Goal: Transaction & Acquisition: Purchase product/service

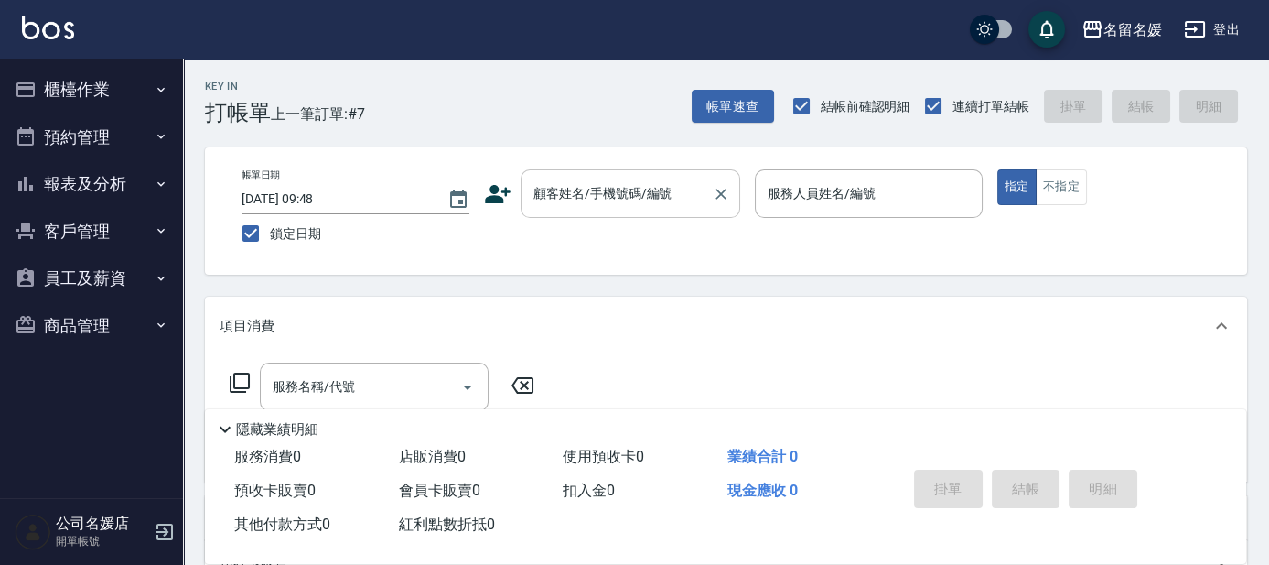
click at [592, 210] on div "顧客姓名/手機號碼/編號" at bounding box center [631, 193] width 220 height 49
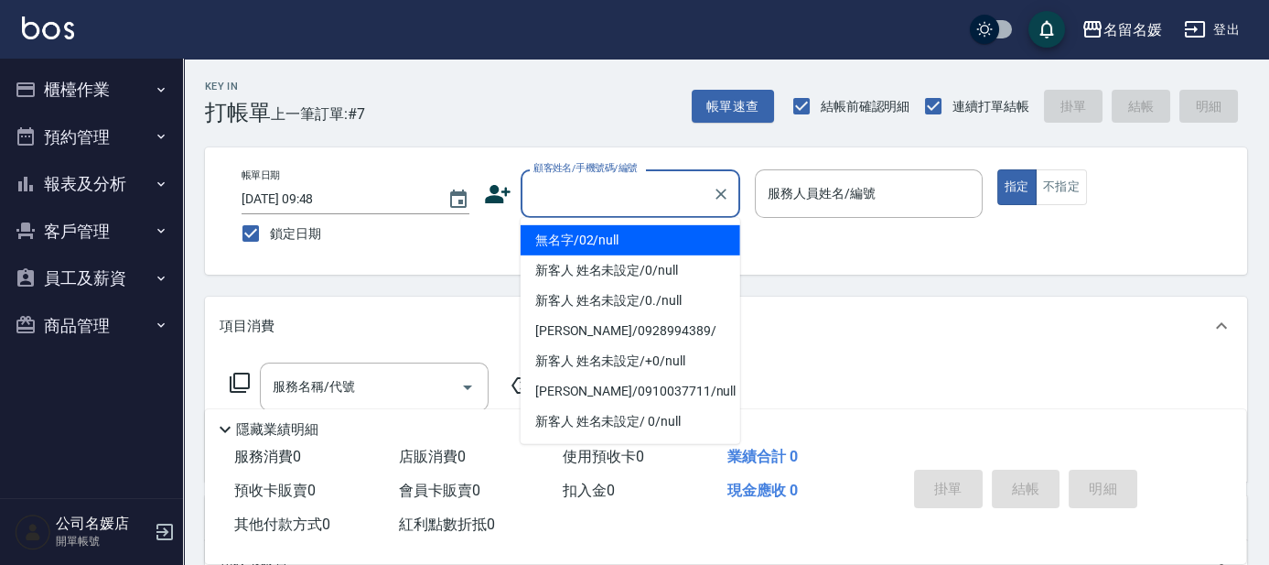
click at [658, 235] on li "無名字/02/null" at bounding box center [631, 240] width 220 height 30
type input "無名字/02/null"
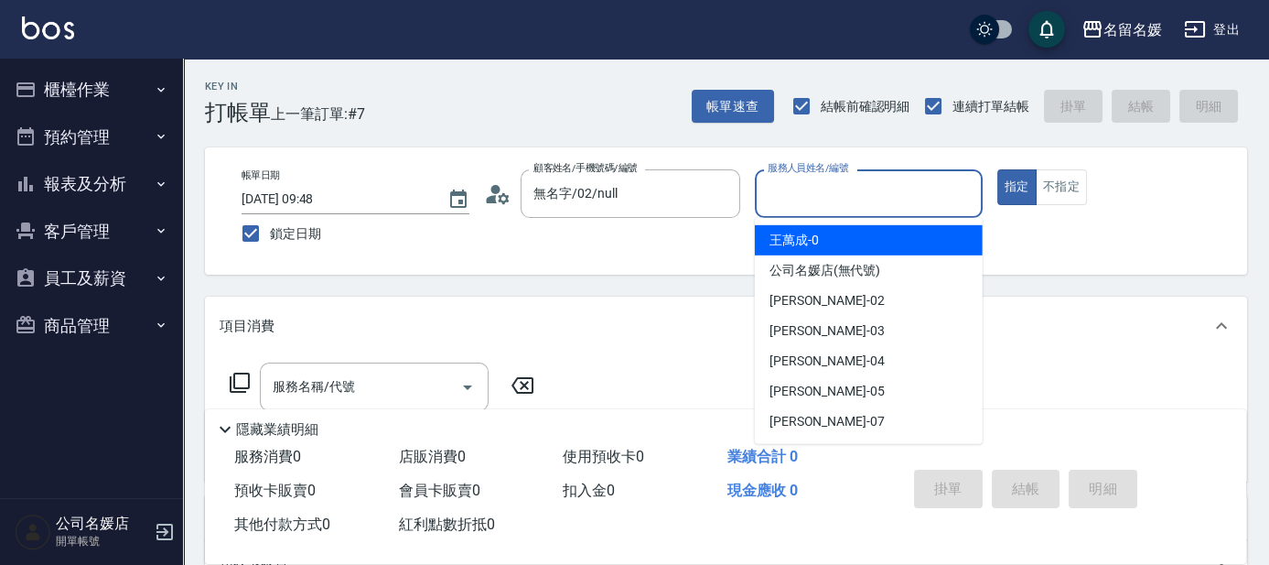
click at [817, 201] on input "服務人員姓名/編號" at bounding box center [868, 194] width 211 height 32
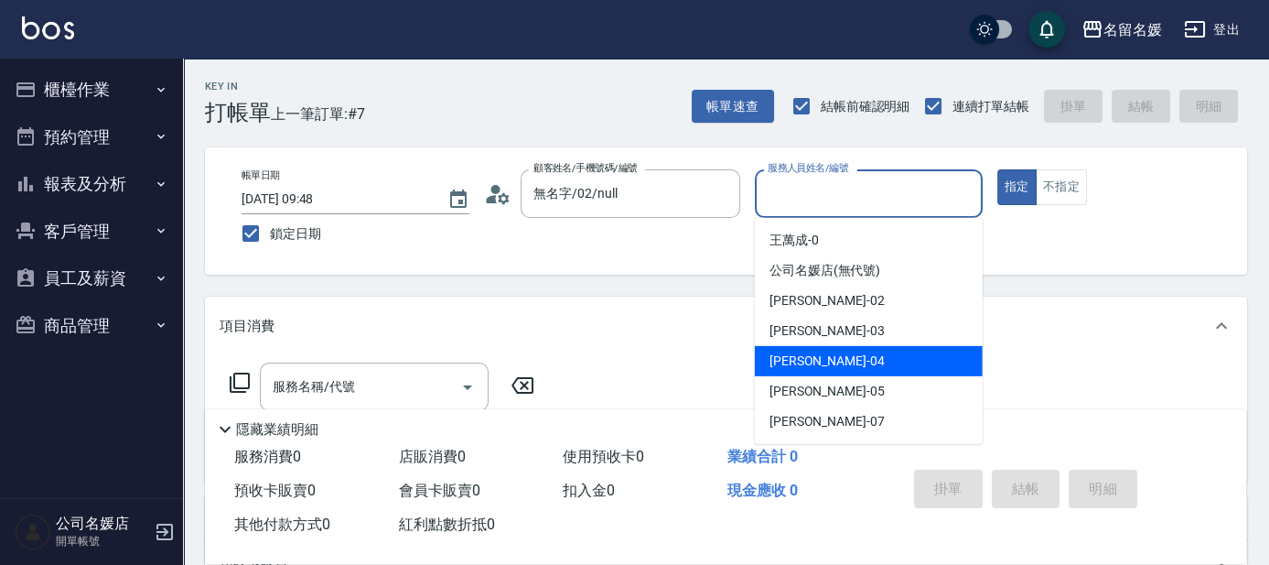
click at [798, 356] on span "[PERSON_NAME]-04" at bounding box center [827, 360] width 115 height 19
type input "[PERSON_NAME]-04"
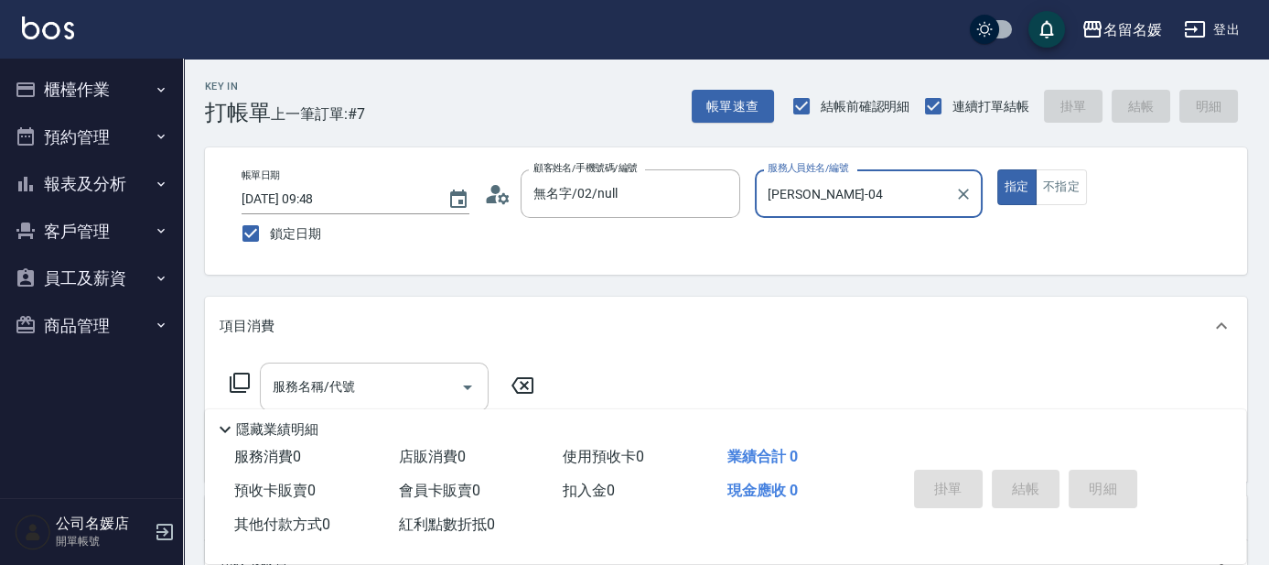
click at [362, 388] on input "服務名稱/代號" at bounding box center [360, 387] width 185 height 32
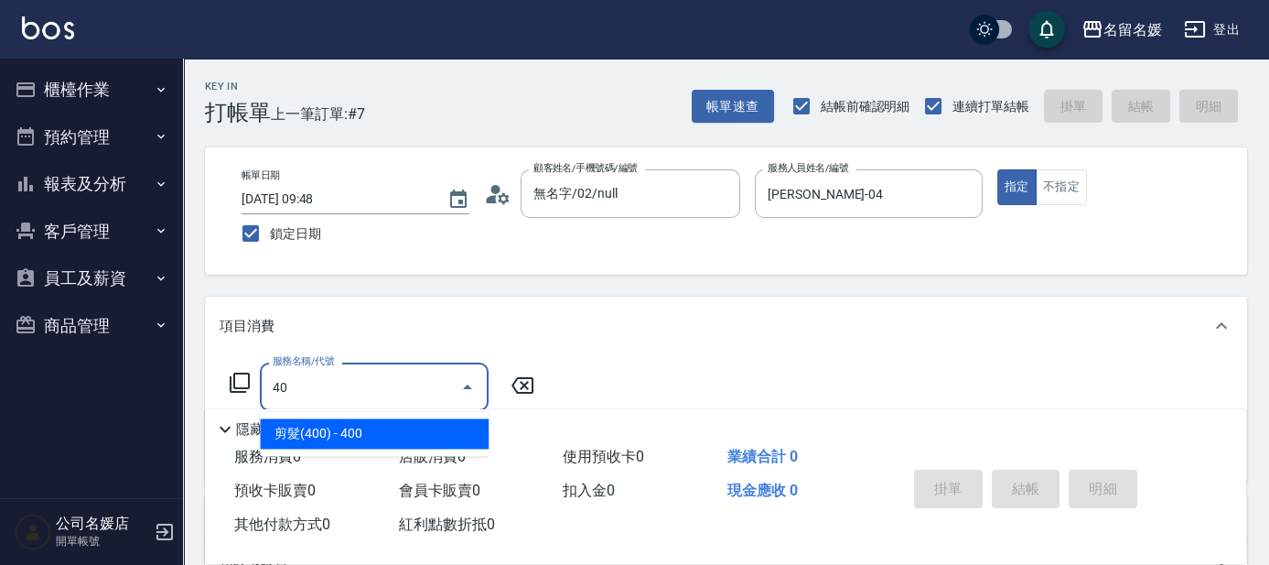
type input "4"
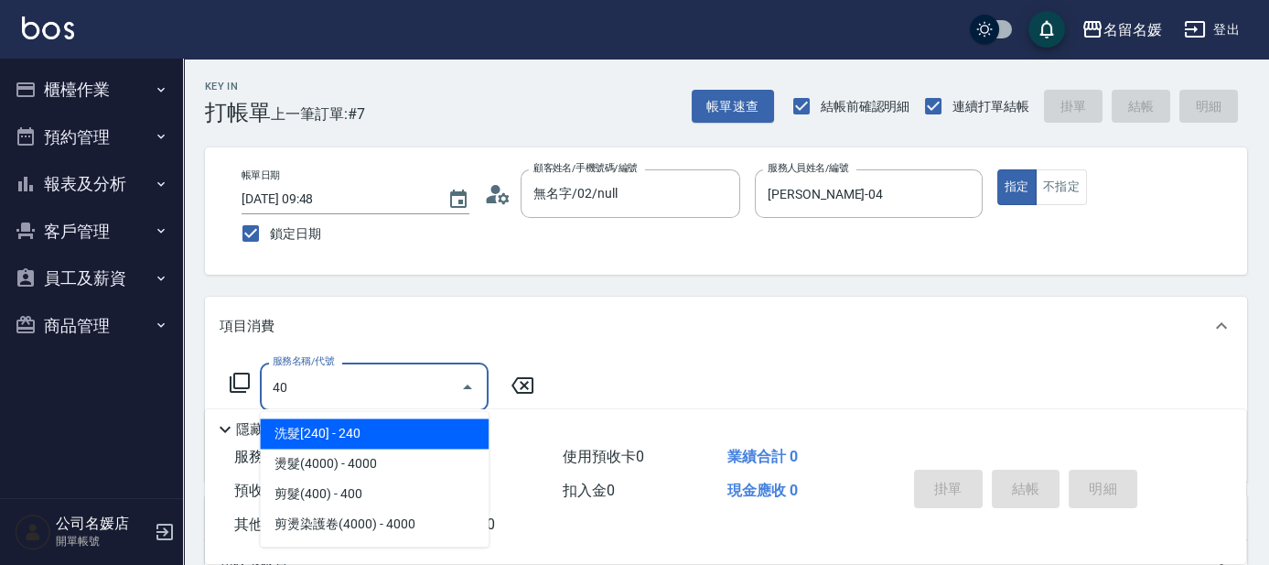
type input "4"
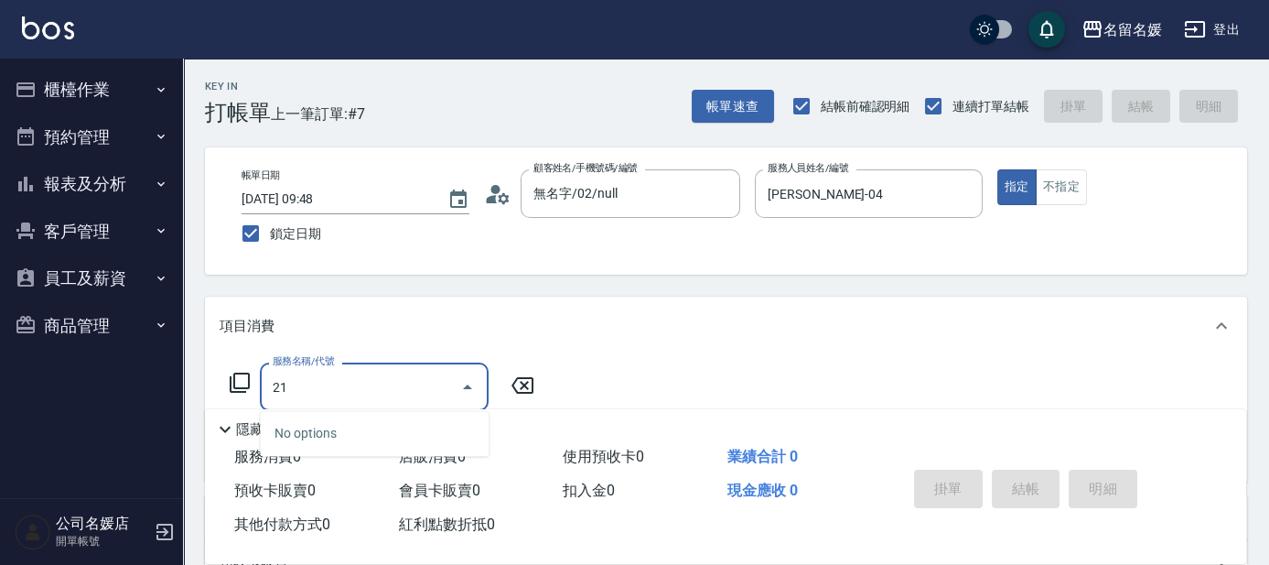
type input "2"
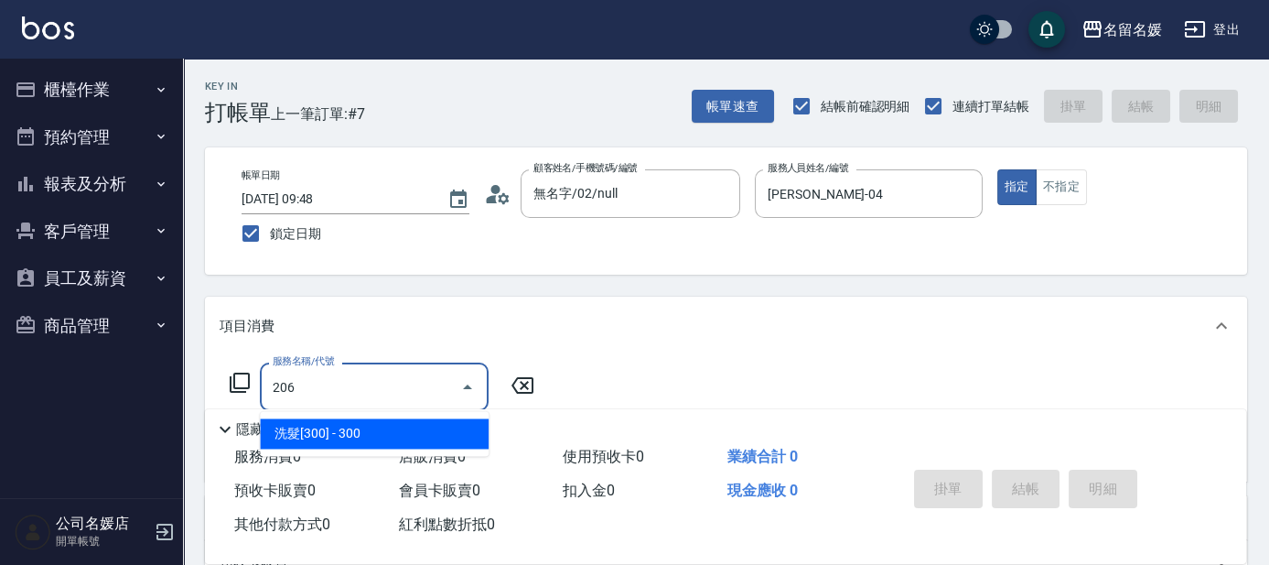
drag, startPoint x: 366, startPoint y: 440, endPoint x: 382, endPoint y: 410, distance: 34.0
click at [368, 439] on span "洗髮[300] - 300" at bounding box center [374, 433] width 229 height 30
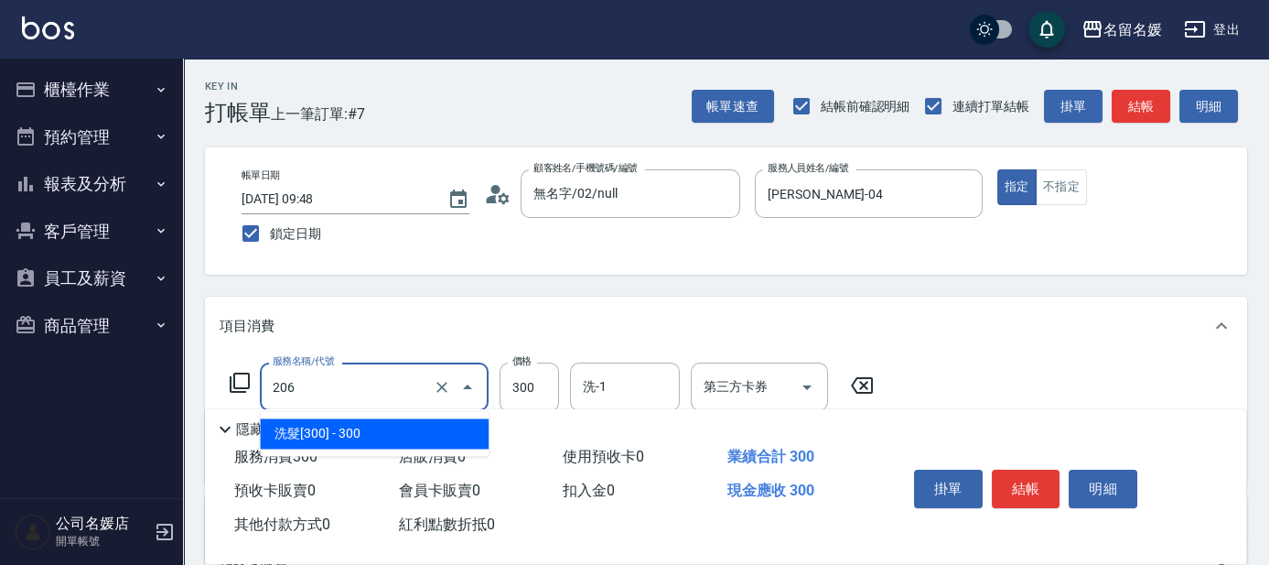
drag, startPoint x: 384, startPoint y: 386, endPoint x: 401, endPoint y: 414, distance: 32.0
click at [384, 388] on input "206" at bounding box center [348, 387] width 161 height 32
drag, startPoint x: 406, startPoint y: 433, endPoint x: 609, endPoint y: 403, distance: 205.4
click at [426, 426] on span "洗髮[300] - 300" at bounding box center [374, 433] width 229 height 30
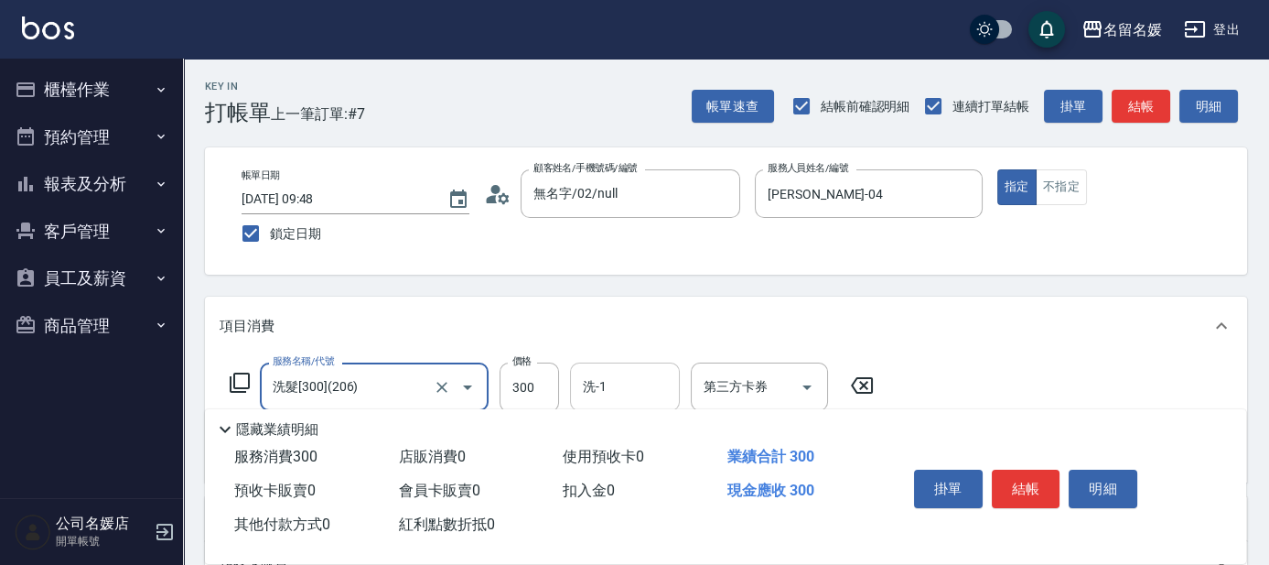
type input "洗髮[300](206)"
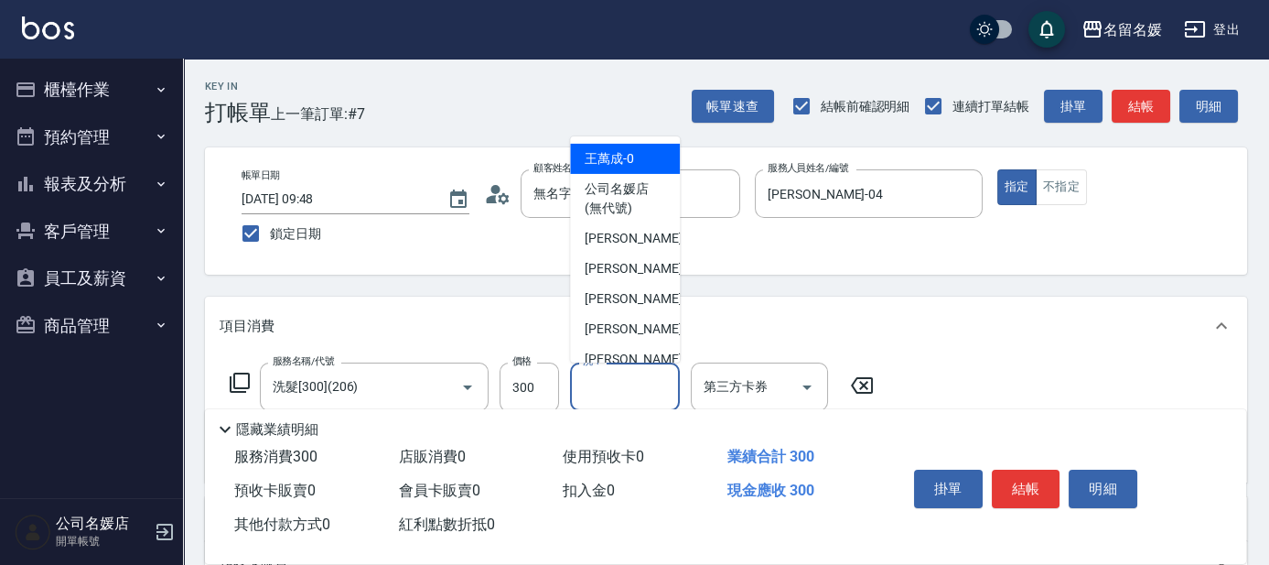
click at [629, 383] on input "洗-1" at bounding box center [624, 387] width 93 height 32
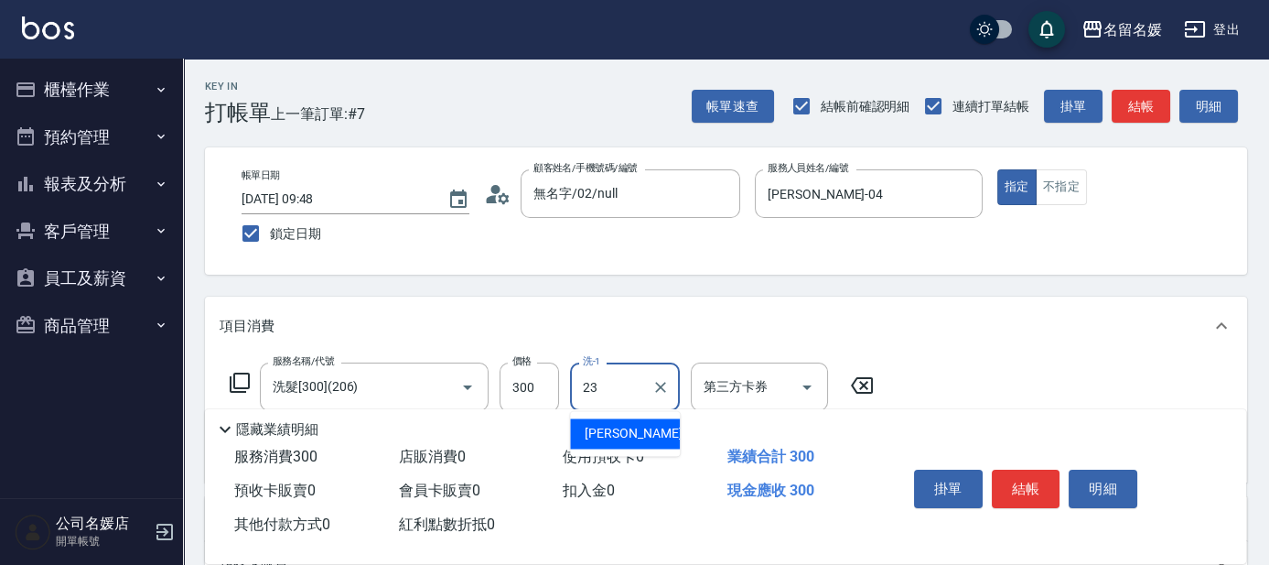
click at [627, 437] on span "[PERSON_NAME]-23" at bounding box center [642, 433] width 115 height 19
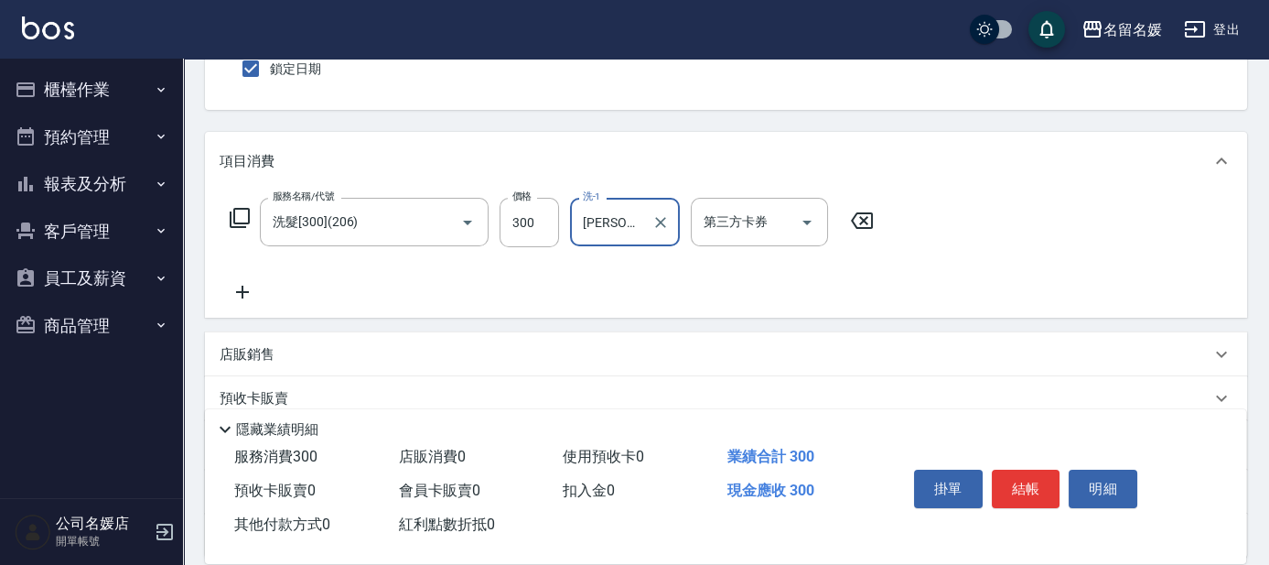
scroll to position [166, 0]
type input "[PERSON_NAME]-23"
click at [242, 286] on icon at bounding box center [242, 291] width 13 height 13
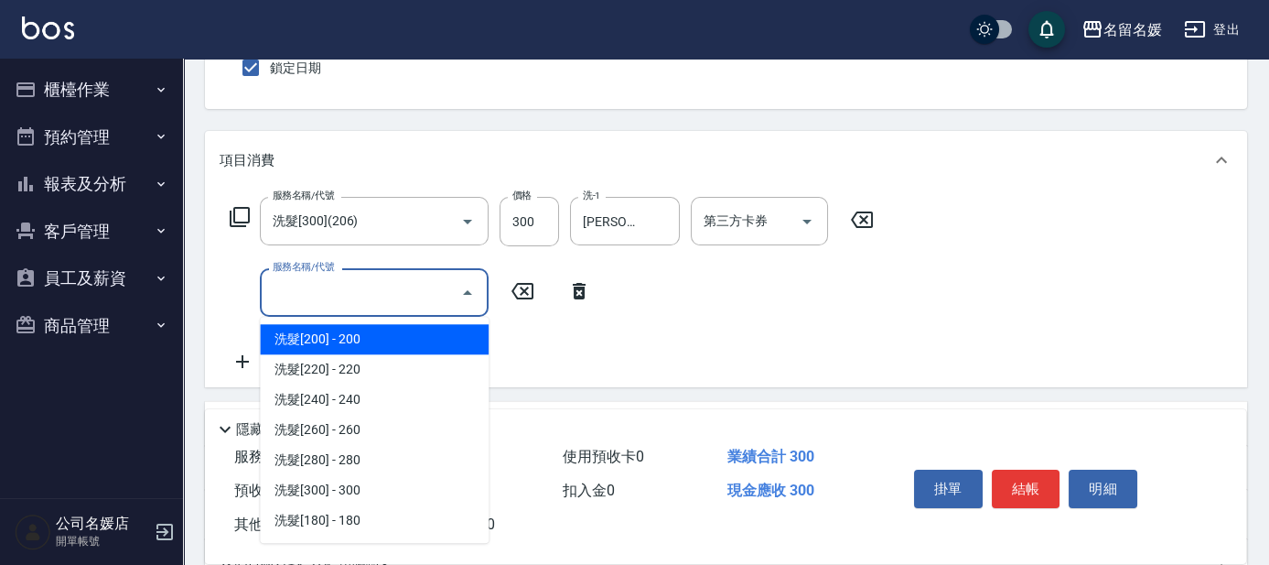
click at [404, 294] on input "服務名稱/代號" at bounding box center [360, 292] width 185 height 32
click at [242, 208] on icon at bounding box center [240, 217] width 20 height 20
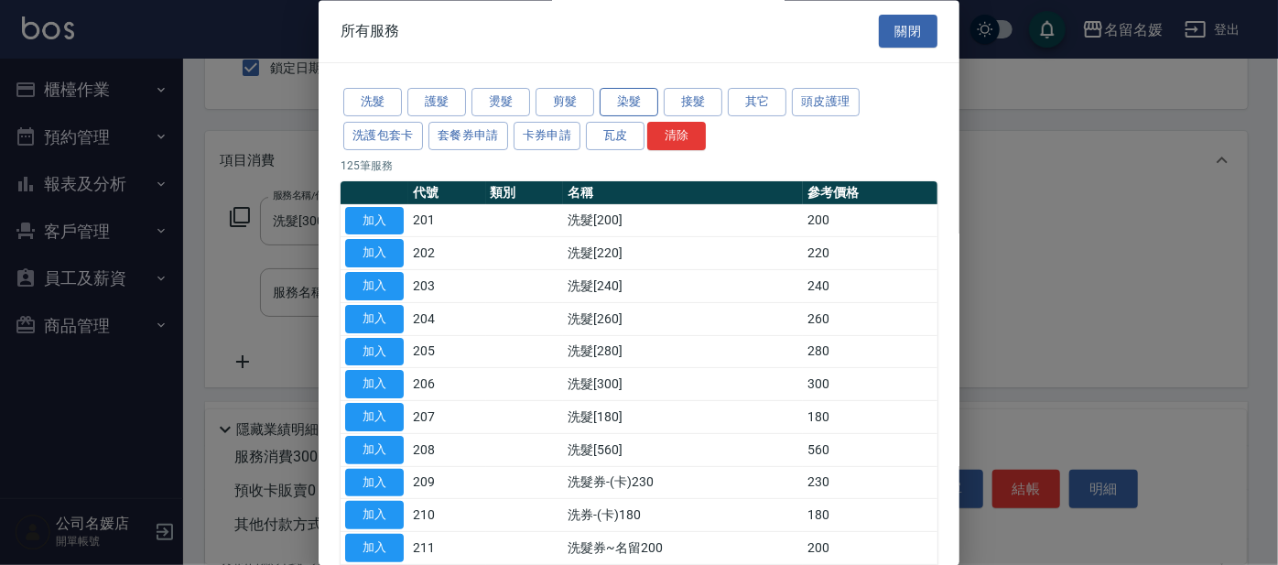
click at [617, 97] on button "染髮" at bounding box center [628, 103] width 59 height 28
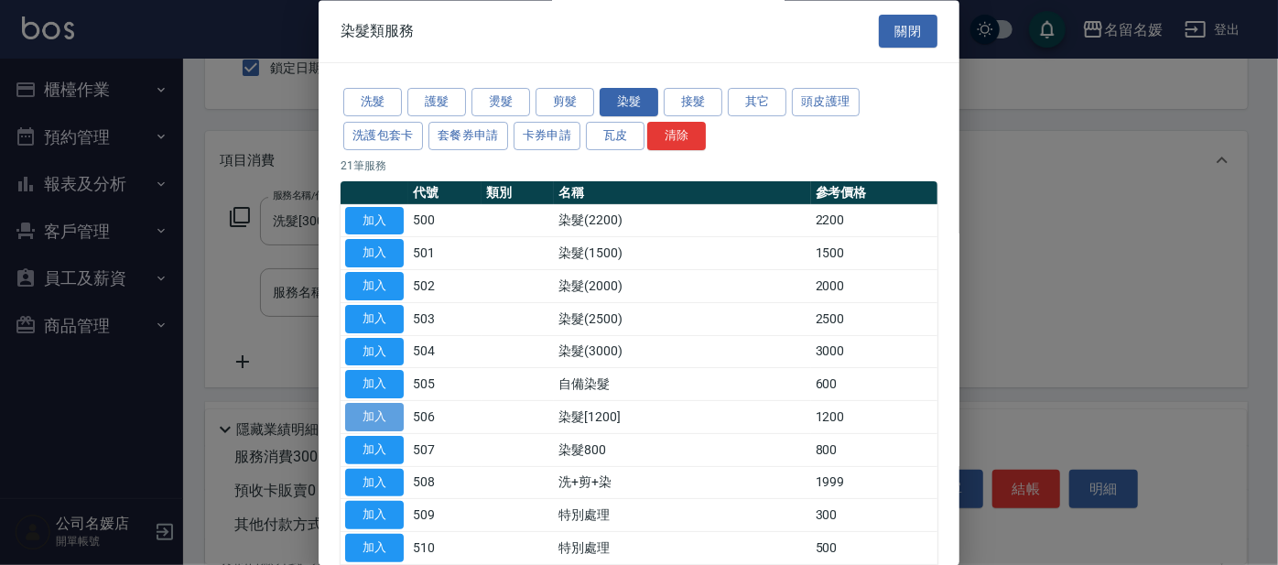
click at [373, 413] on button "加入" at bounding box center [374, 418] width 59 height 28
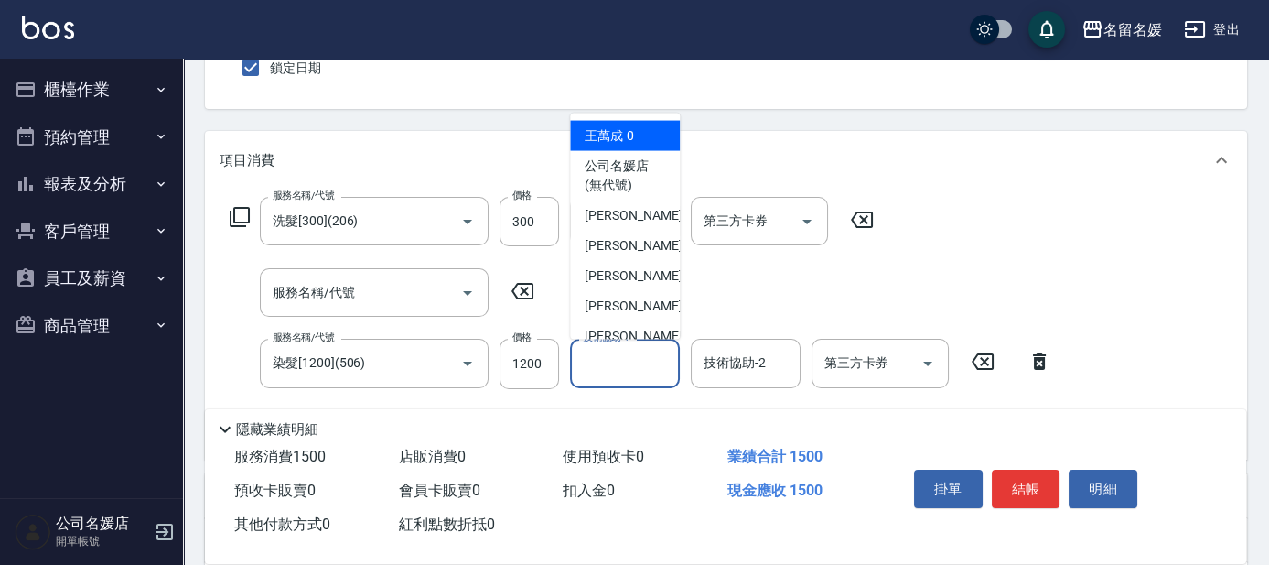
click at [610, 357] on div "技術協助-1 技術協助-1" at bounding box center [625, 363] width 110 height 49
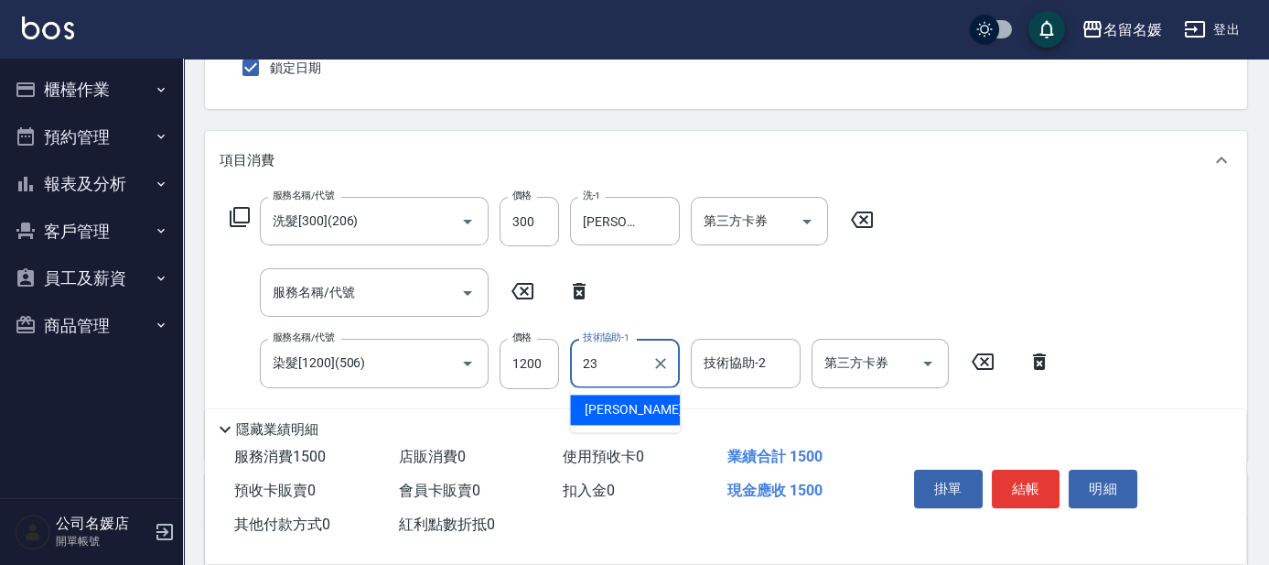
click at [622, 407] on span "[PERSON_NAME]-23" at bounding box center [642, 409] width 115 height 19
type input "[PERSON_NAME]-23"
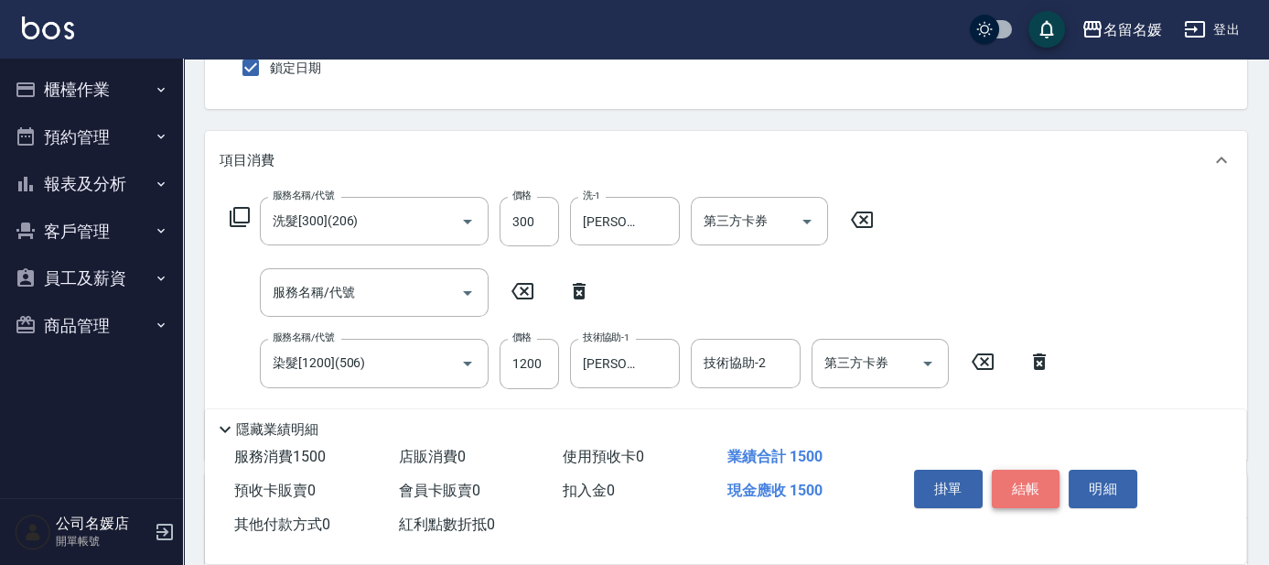
click at [1040, 488] on button "結帳" at bounding box center [1026, 488] width 69 height 38
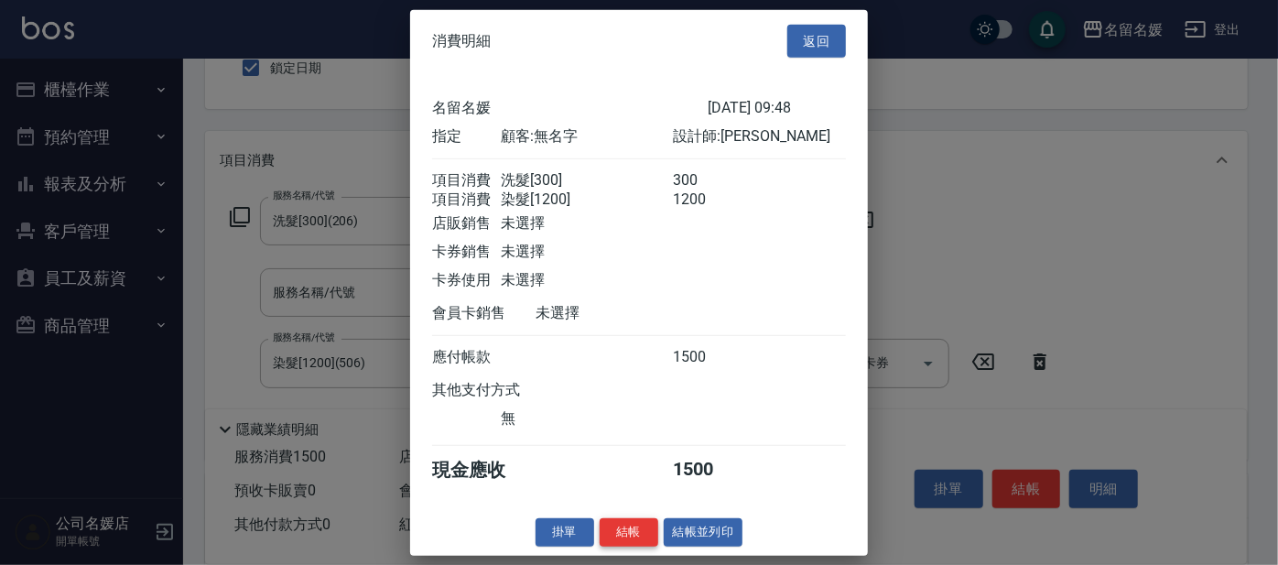
click at [633, 546] on button "結帳" at bounding box center [628, 532] width 59 height 28
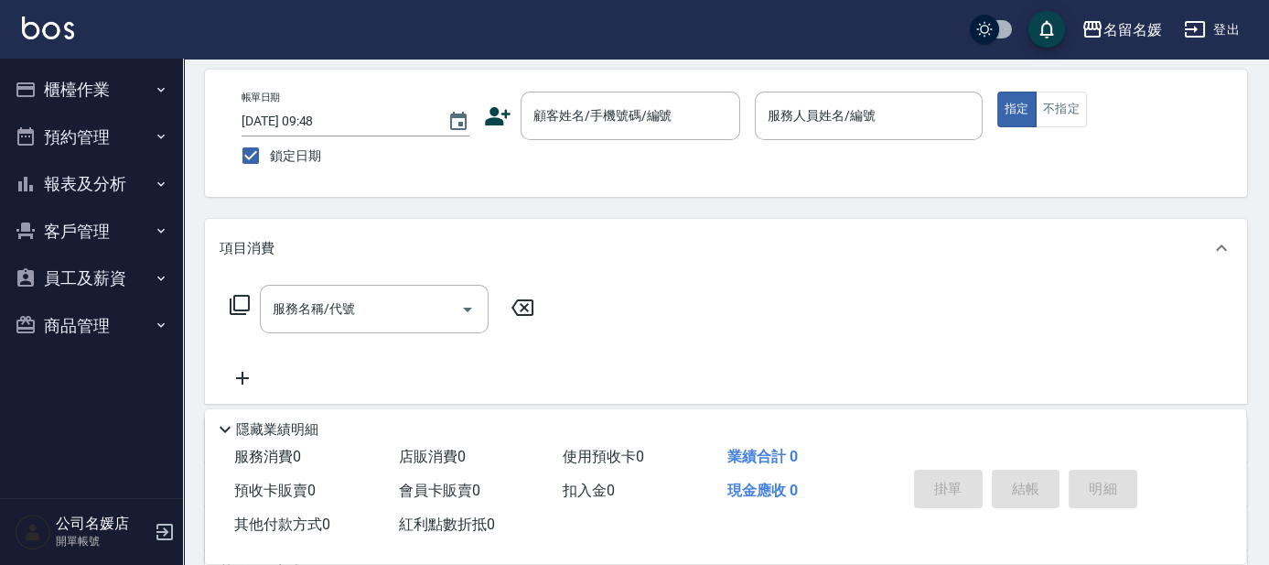
scroll to position [0, 0]
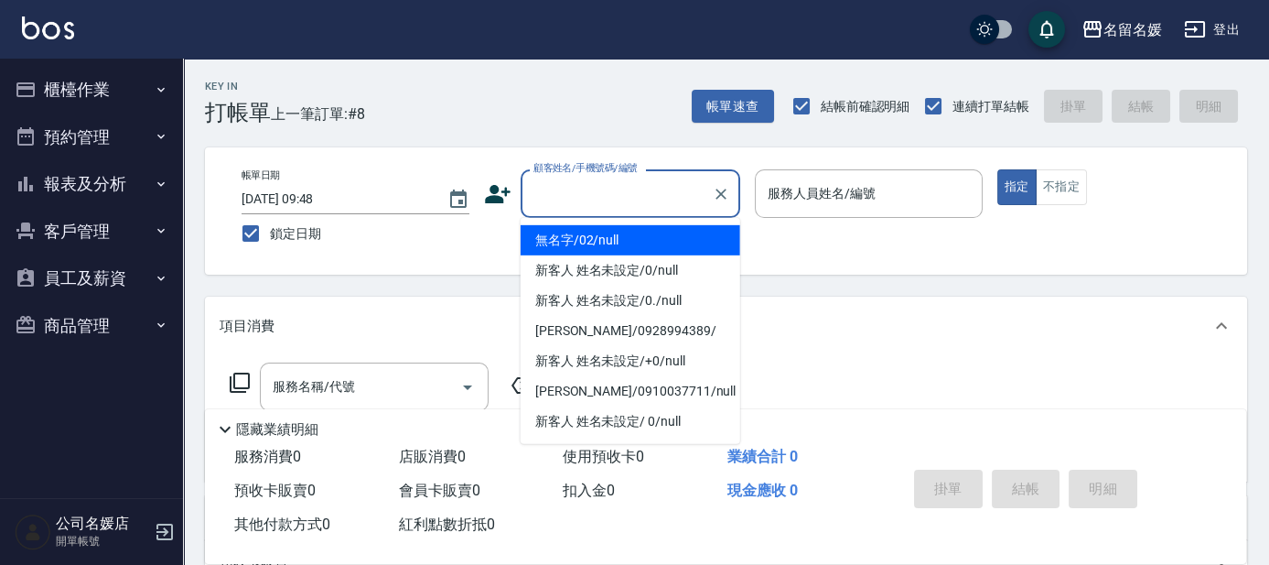
click at [544, 178] on div "顧客姓名/手機號碼/編號 顧客姓名/手機號碼/編號" at bounding box center [631, 193] width 220 height 49
type input "無名字/02/null"
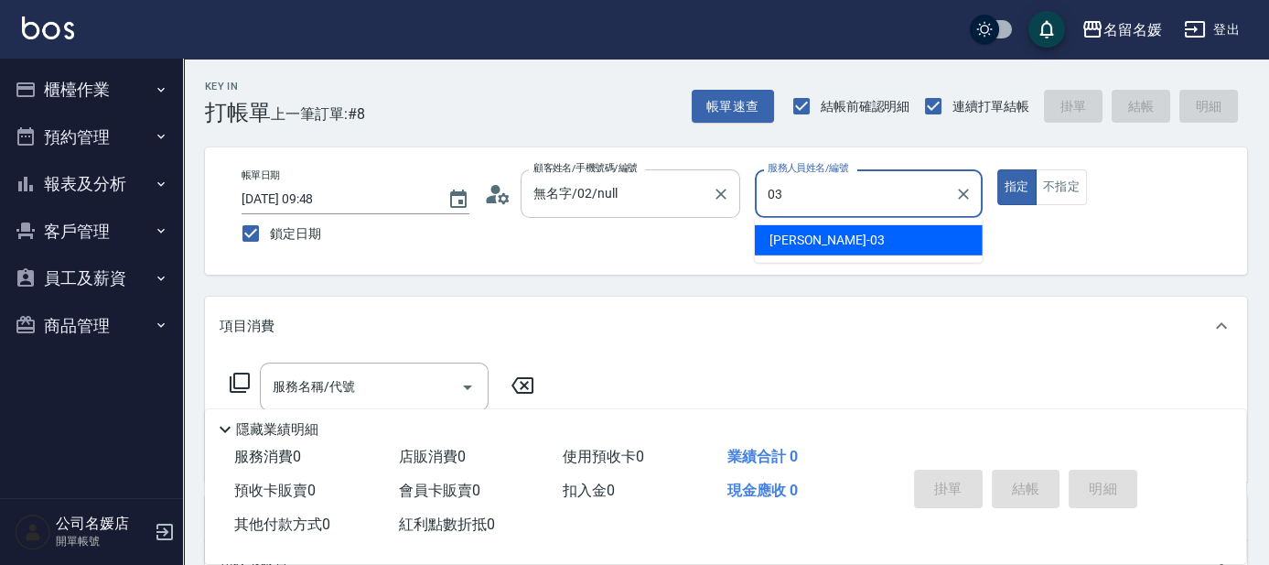
type input "[PERSON_NAME]-03"
type button "true"
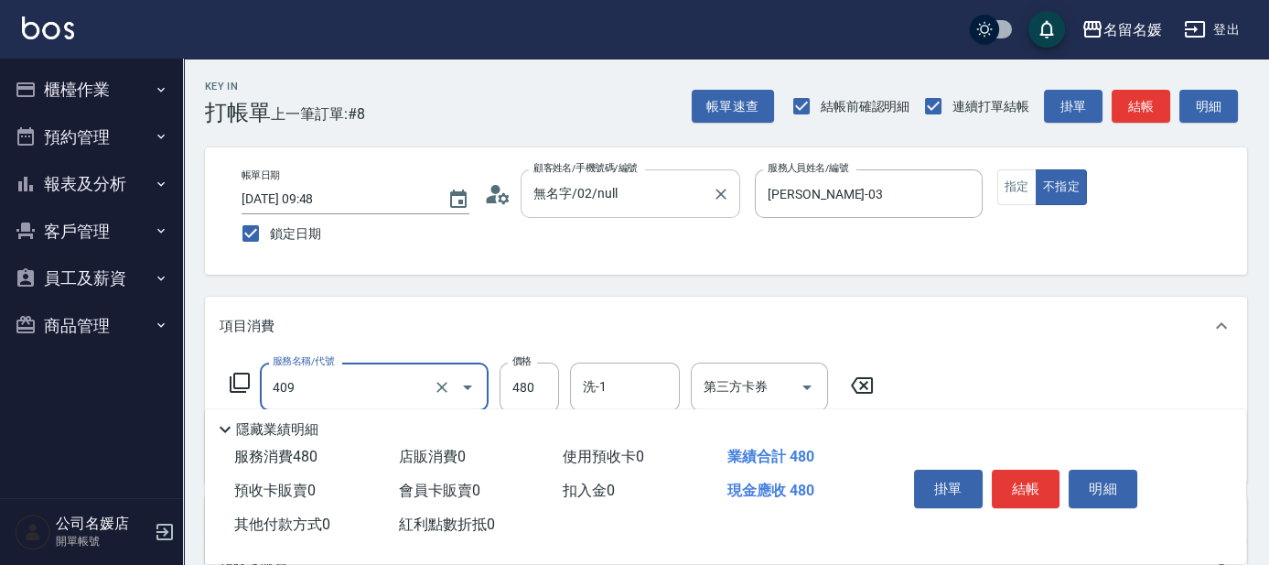
type input "洗+剪(409)"
type input "580"
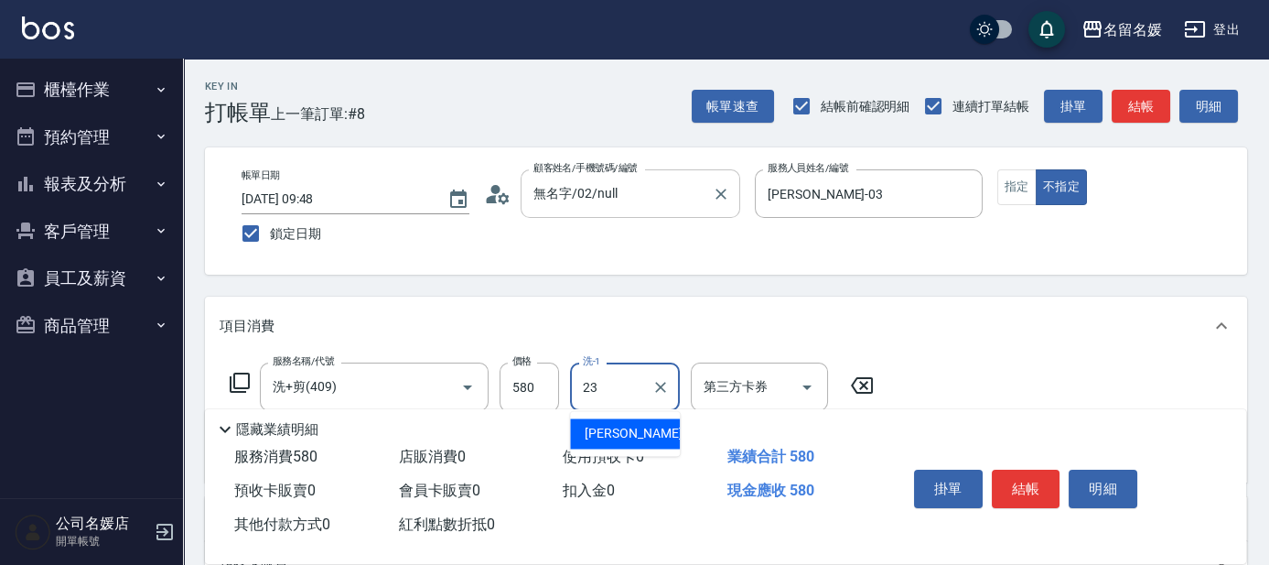
type input "[PERSON_NAME]-23"
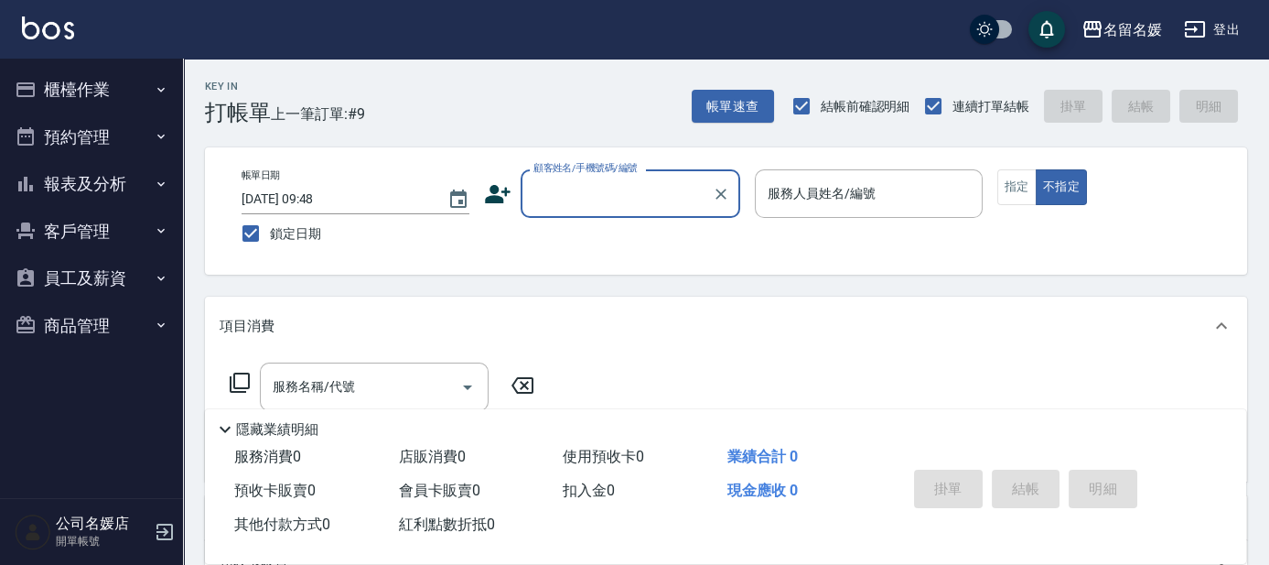
click at [70, 91] on button "櫃檯作業" at bounding box center [91, 90] width 168 height 48
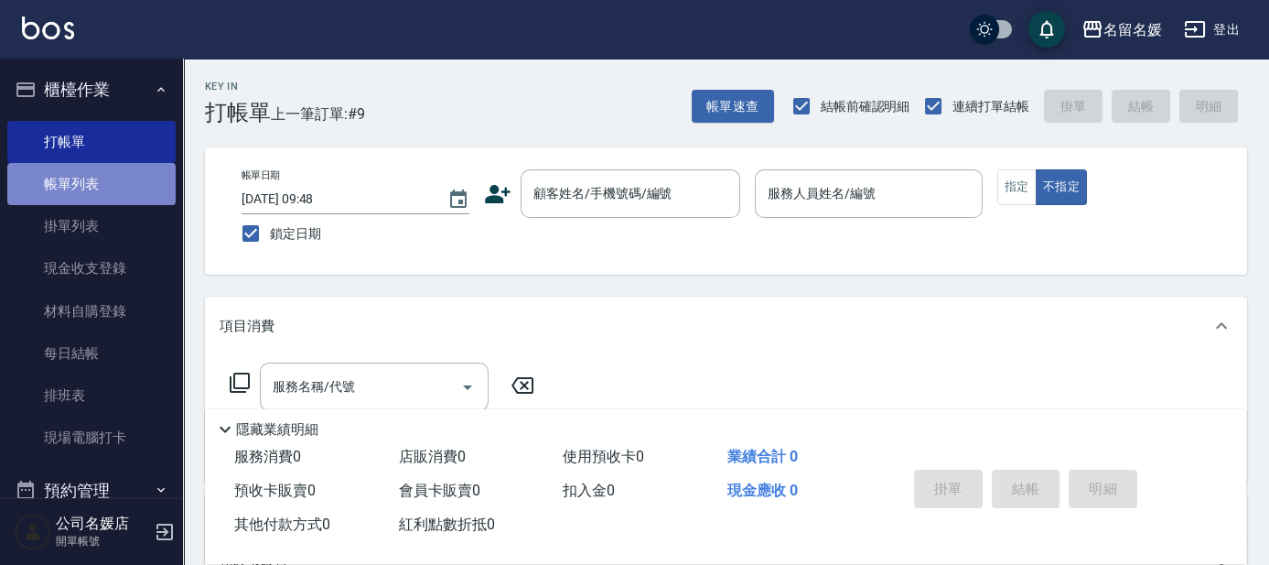
click at [103, 188] on link "帳單列表" at bounding box center [91, 184] width 168 height 42
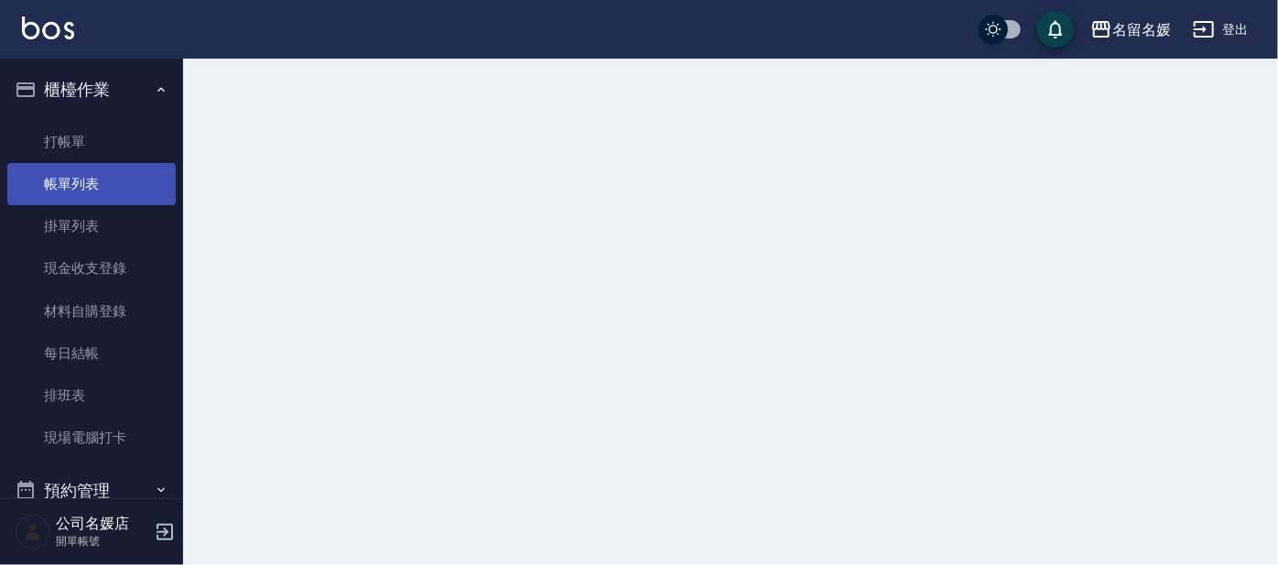
click at [103, 187] on link "帳單列表" at bounding box center [91, 184] width 168 height 42
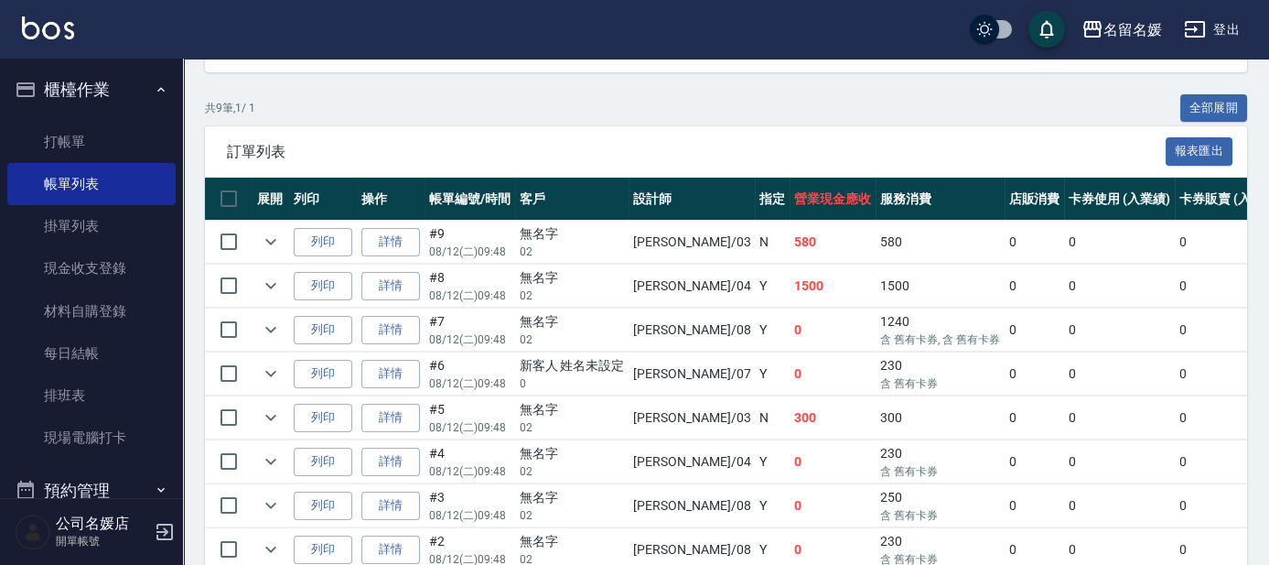
scroll to position [499, 0]
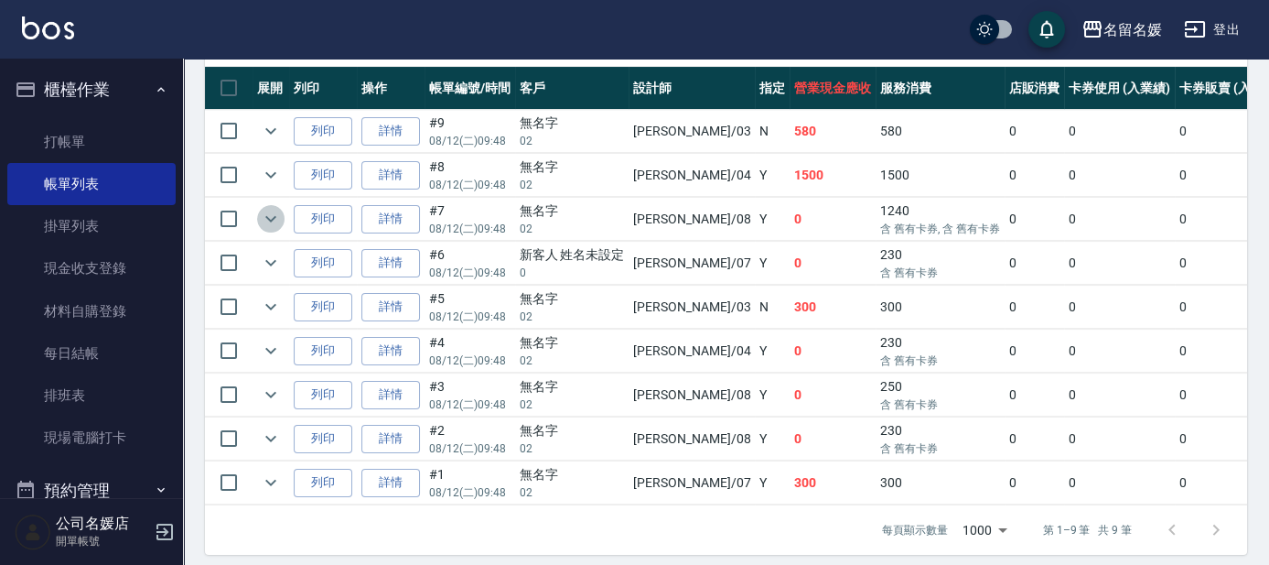
click at [270, 217] on icon "expand row" at bounding box center [271, 219] width 22 height 22
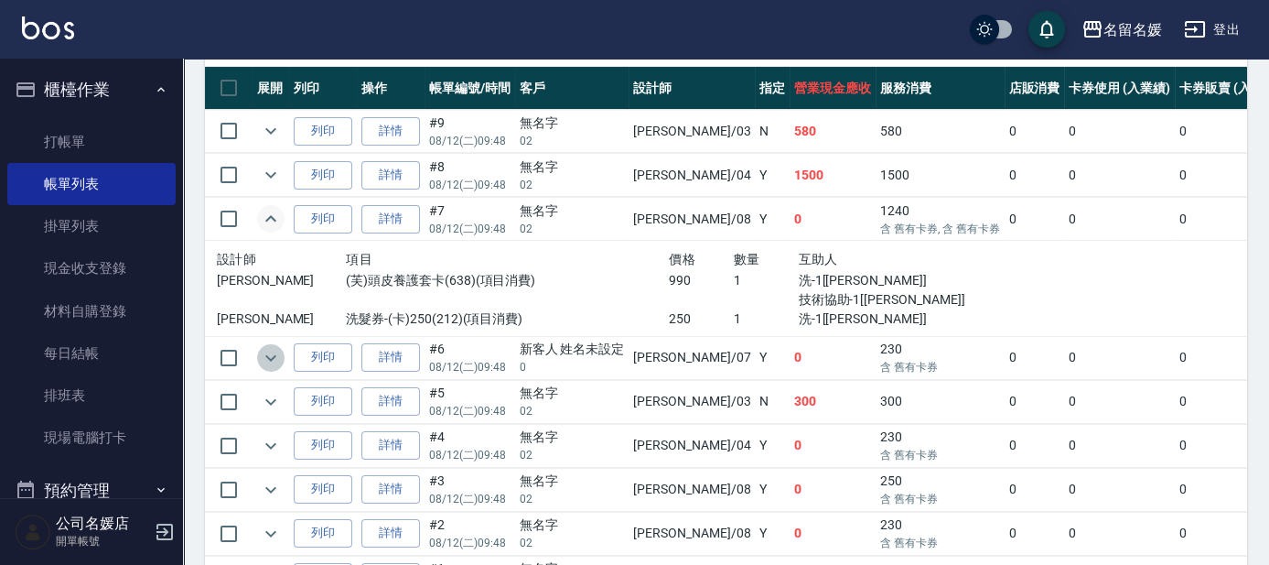
click at [271, 360] on icon "expand row" at bounding box center [271, 358] width 22 height 22
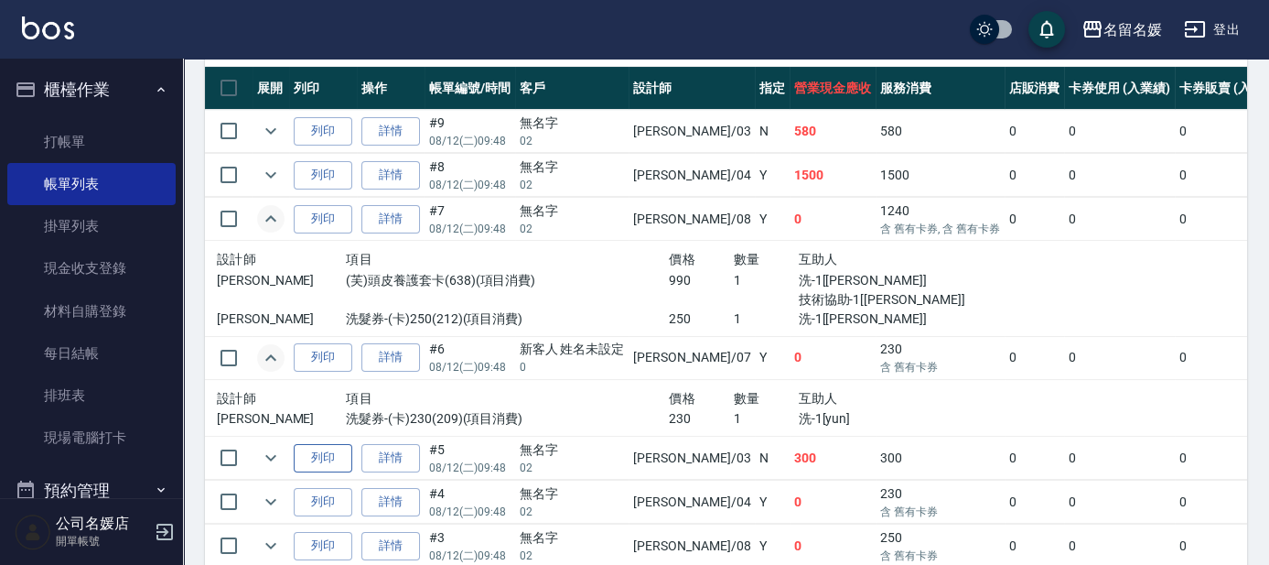
click at [294, 457] on button "列印" at bounding box center [323, 458] width 59 height 28
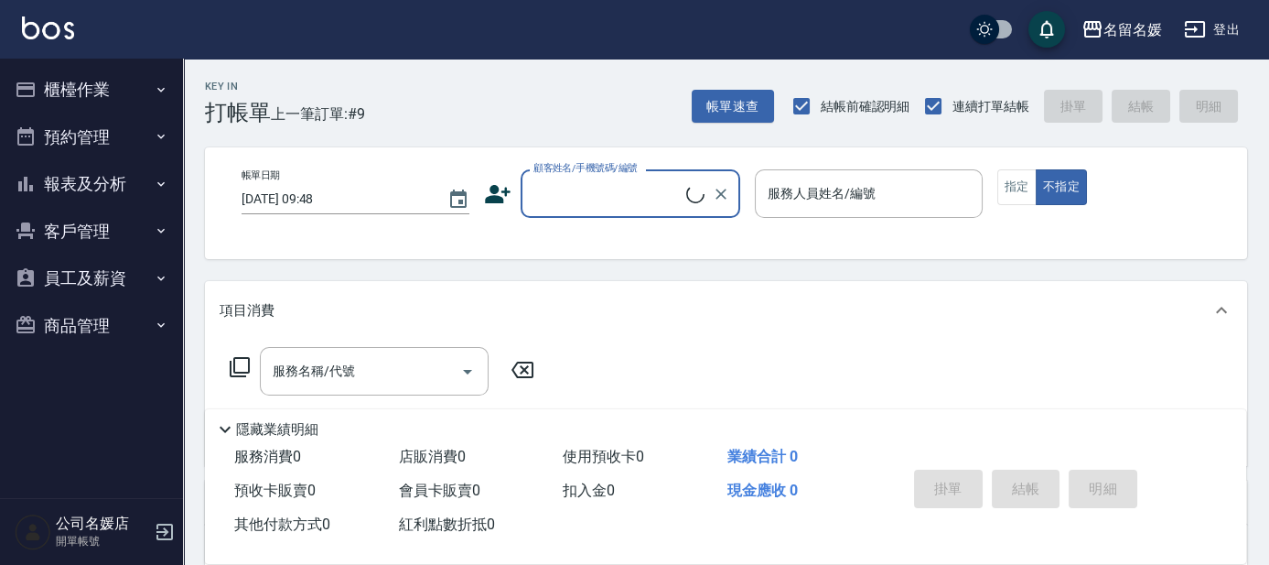
click at [126, 87] on button "櫃檯作業" at bounding box center [91, 90] width 168 height 48
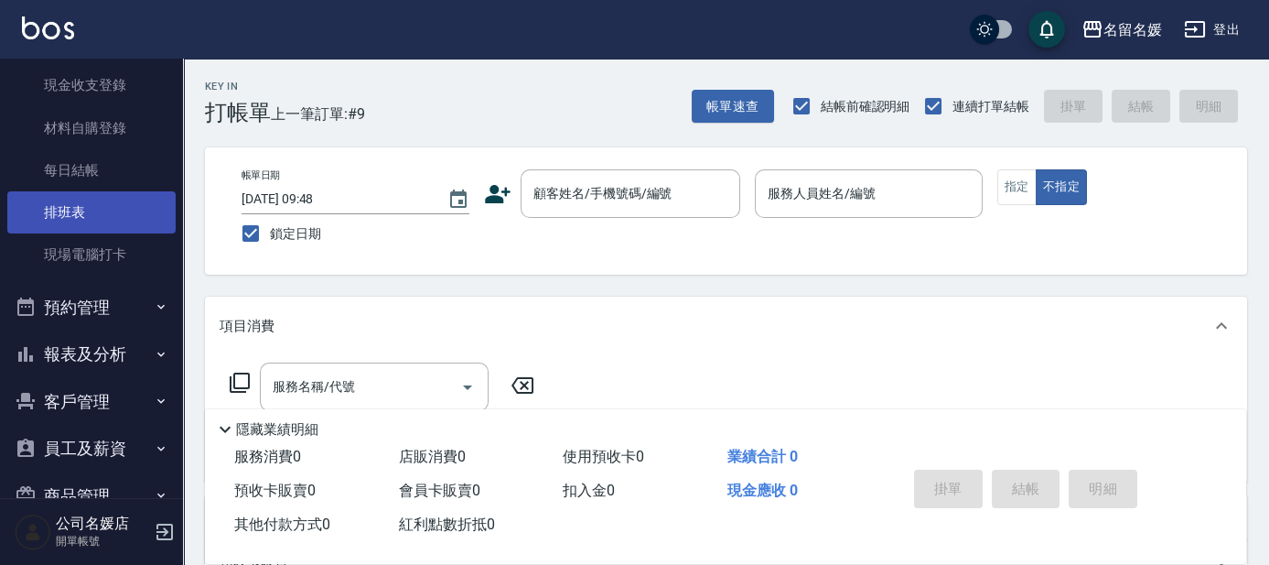
scroll to position [226, 0]
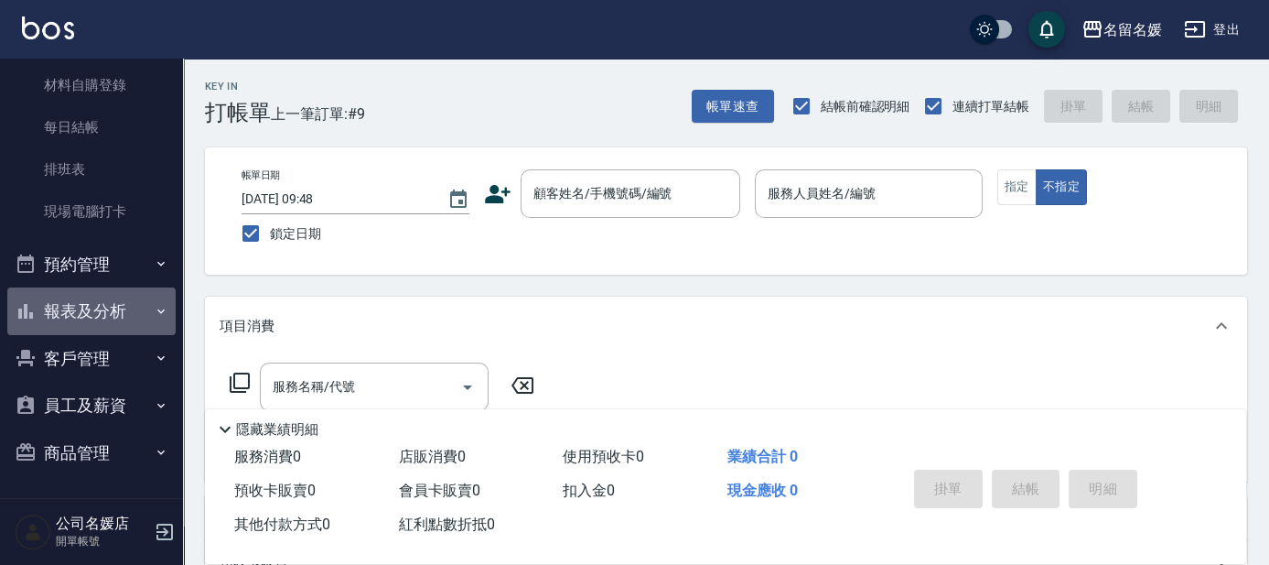
click at [129, 317] on button "報表及分析" at bounding box center [91, 311] width 168 height 48
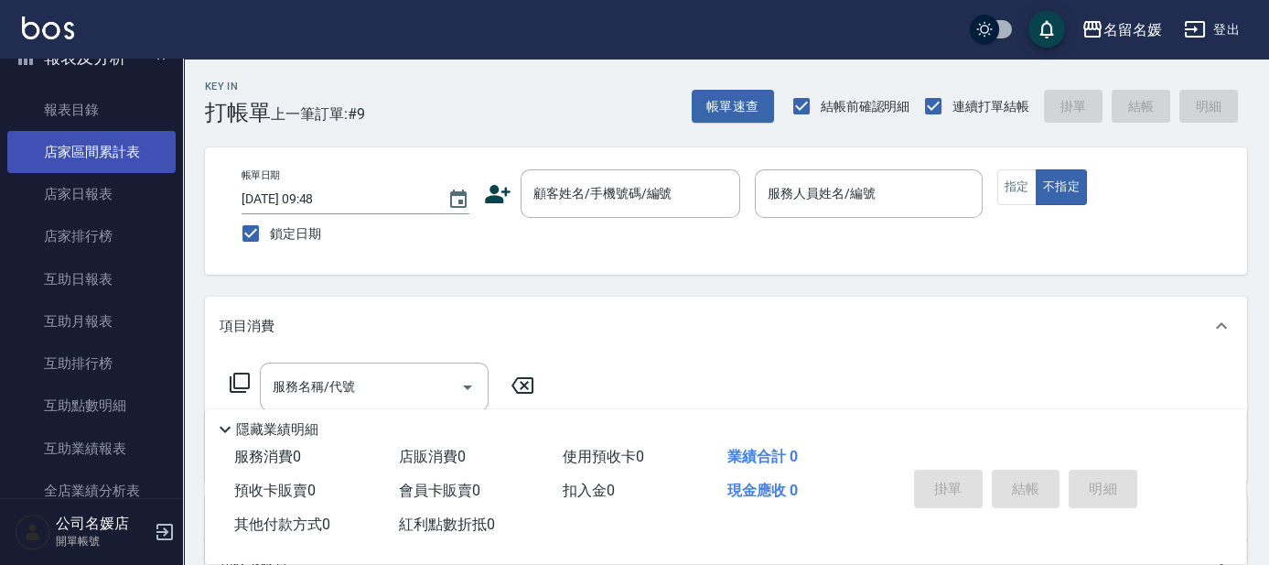
scroll to position [558, 0]
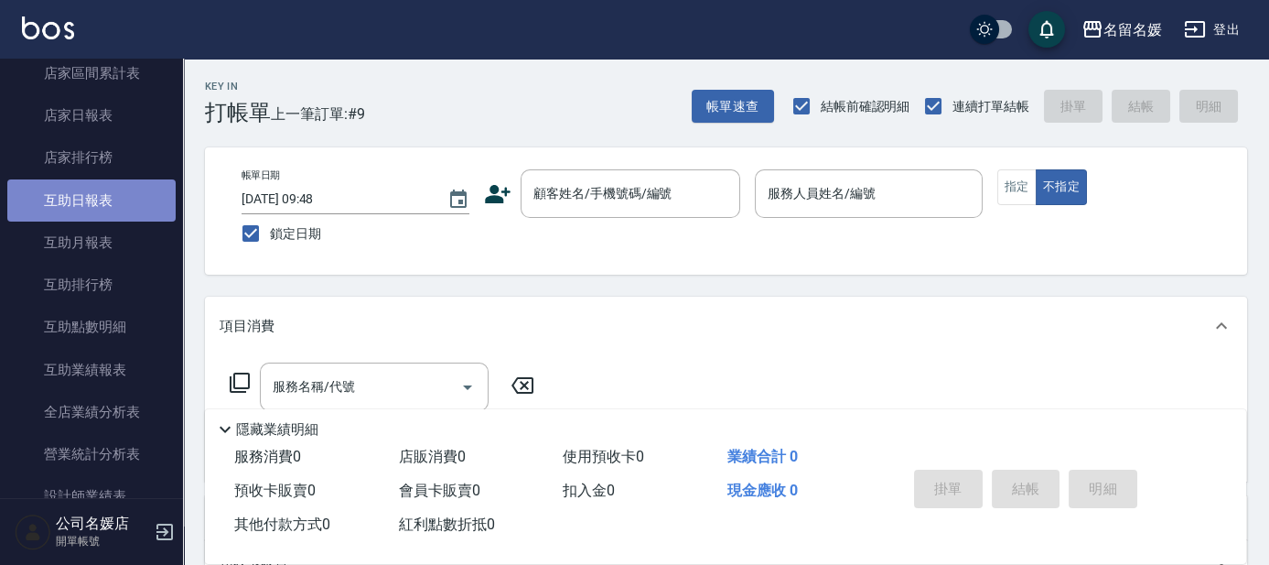
click at [120, 208] on link "互助日報表" at bounding box center [91, 200] width 168 height 42
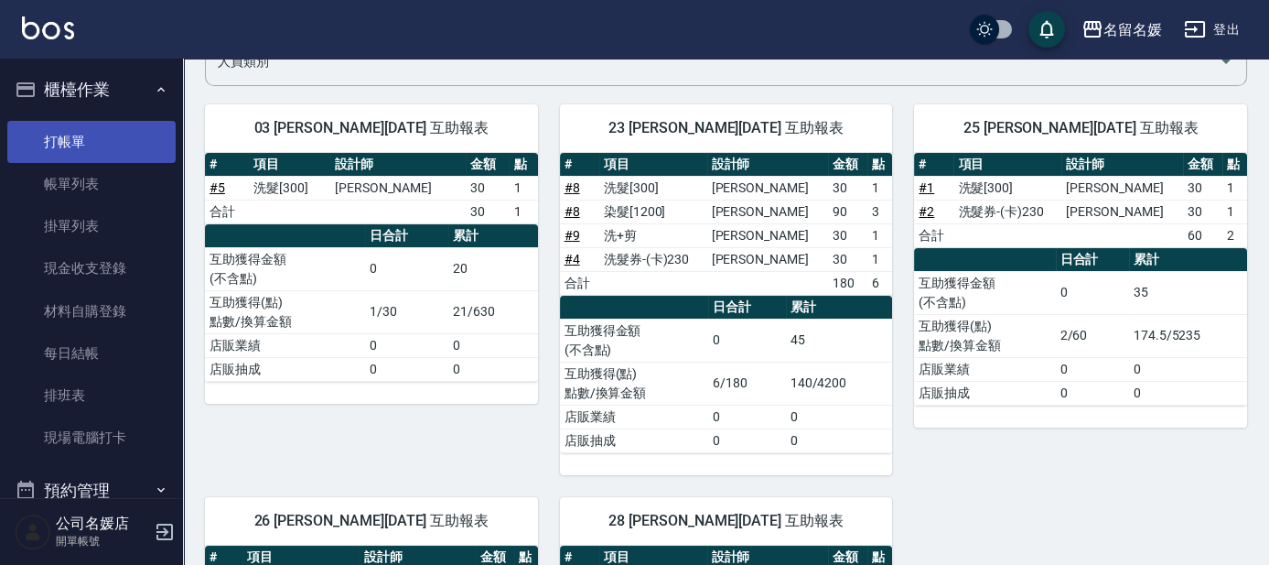
click at [108, 140] on link "打帳單" at bounding box center [91, 142] width 168 height 42
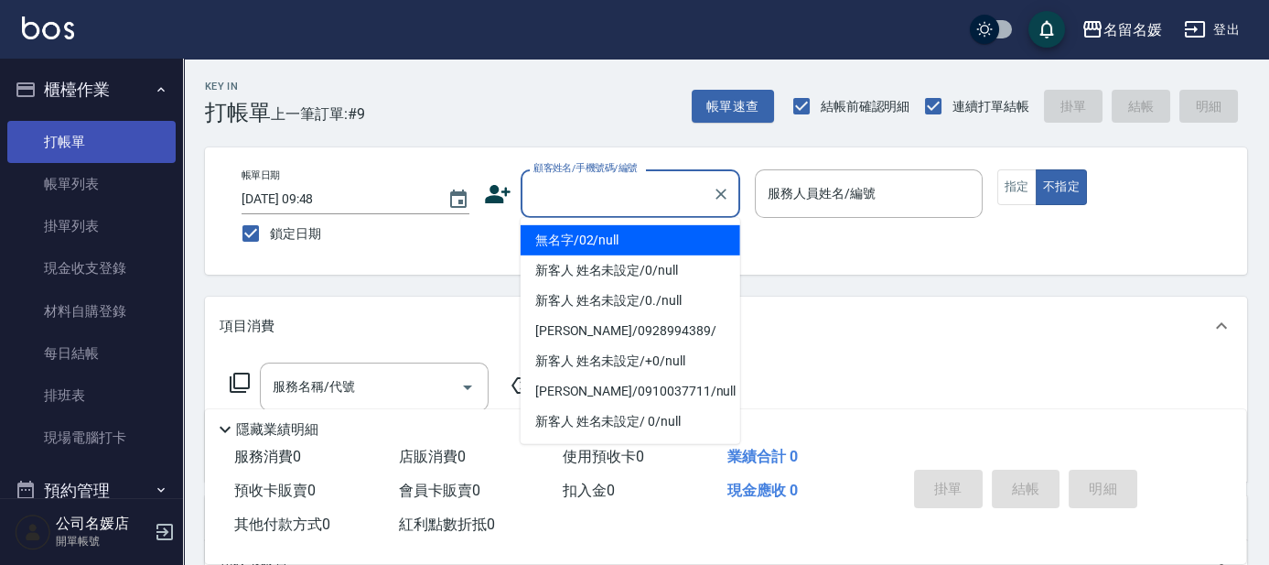
type input "無名字/02/null"
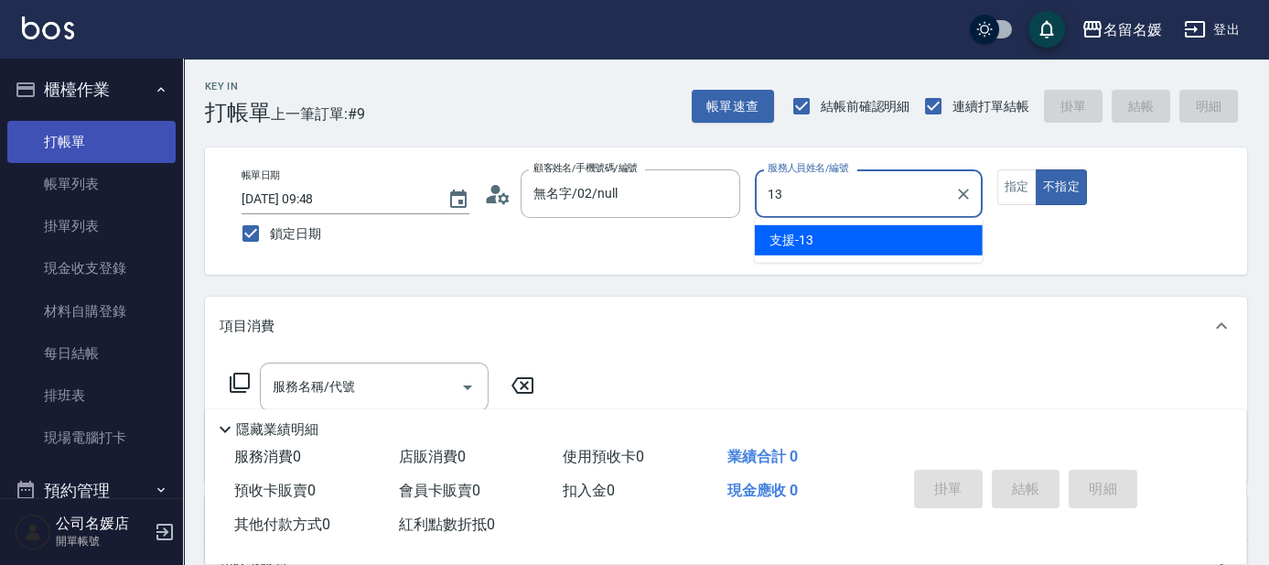
type input "13"
type button "false"
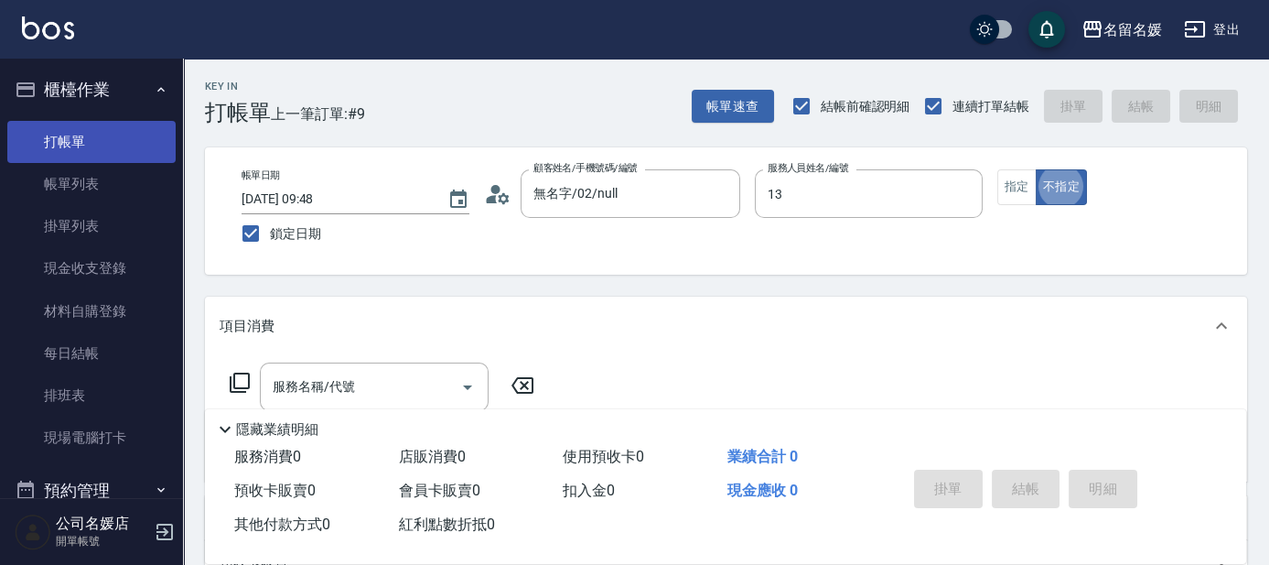
type input "支援-13"
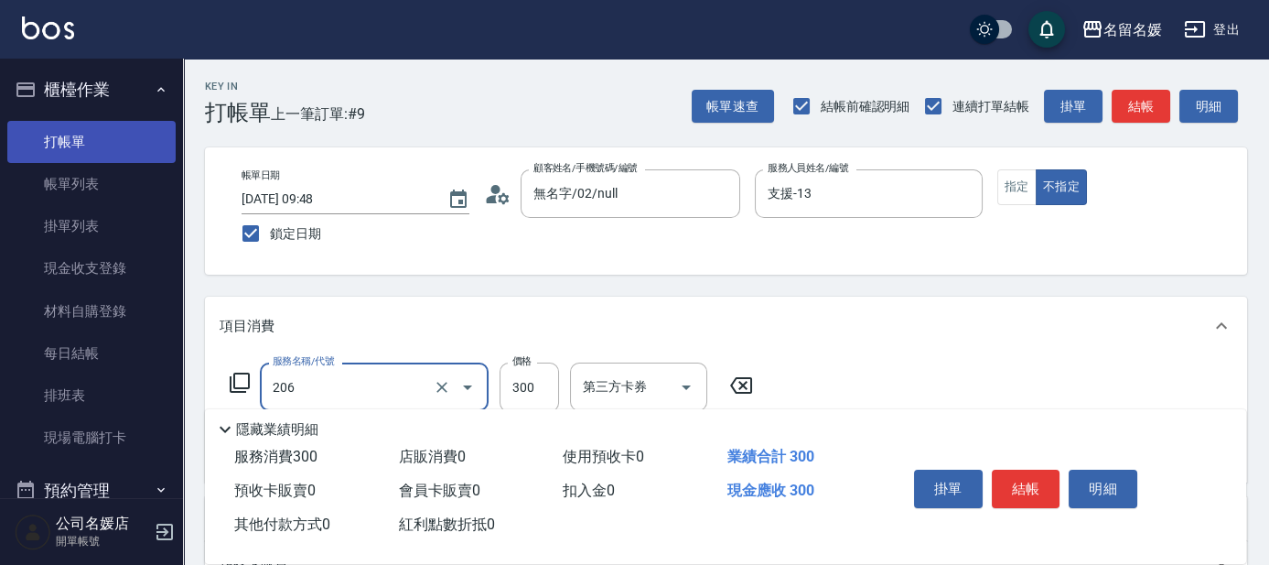
type input "洗髮[300](206)"
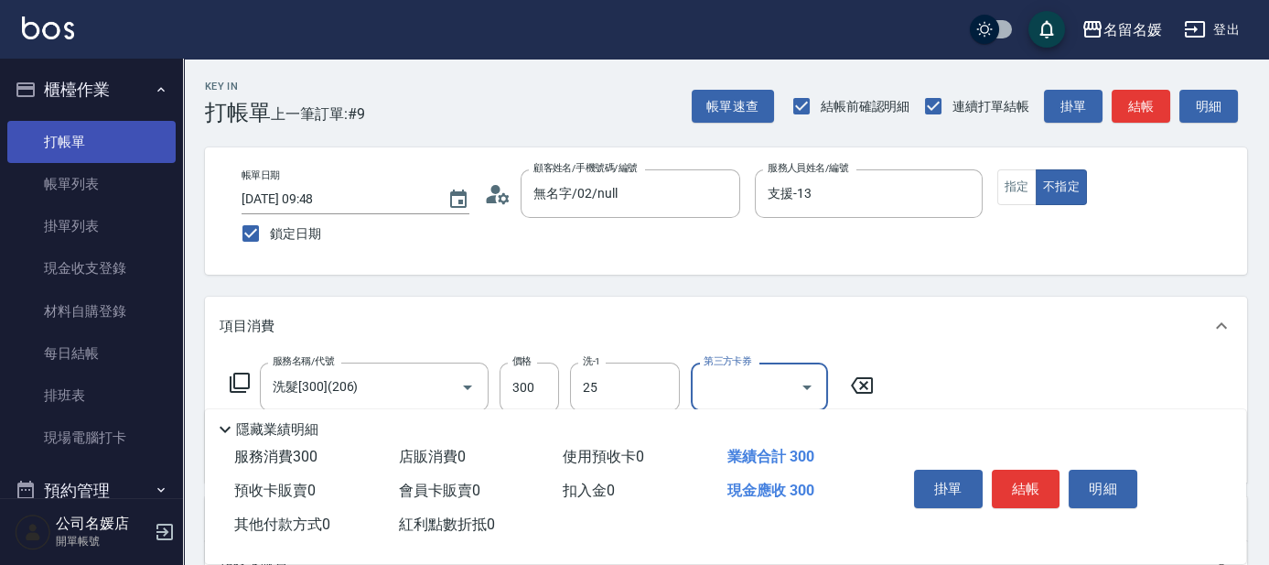
type input "楊瑋萱-25"
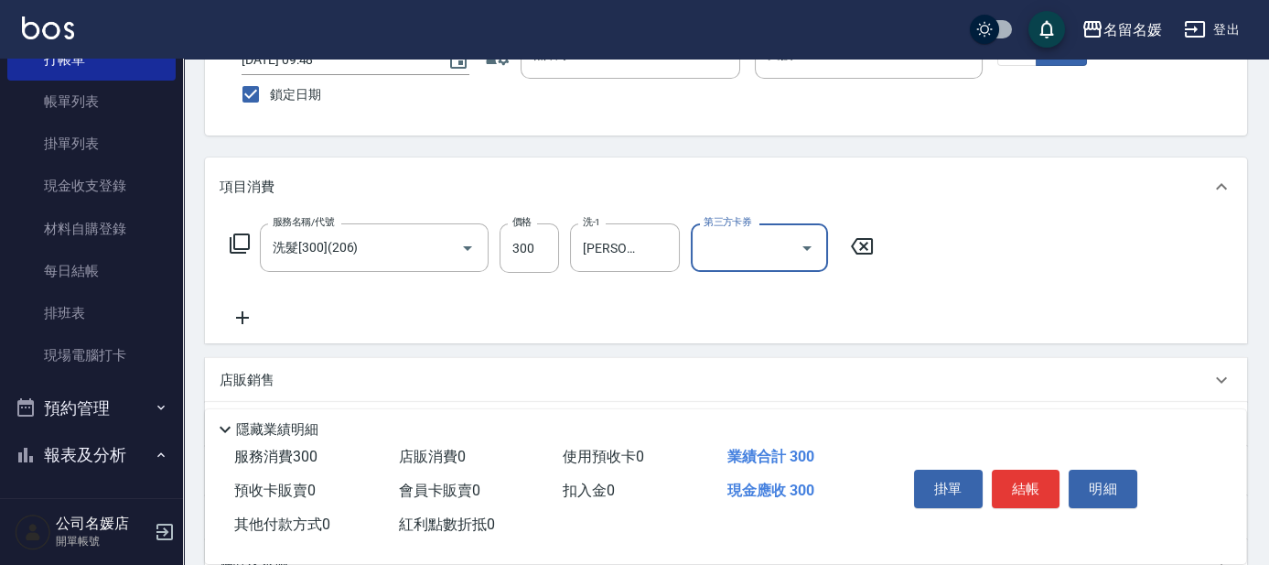
scroll to position [166, 0]
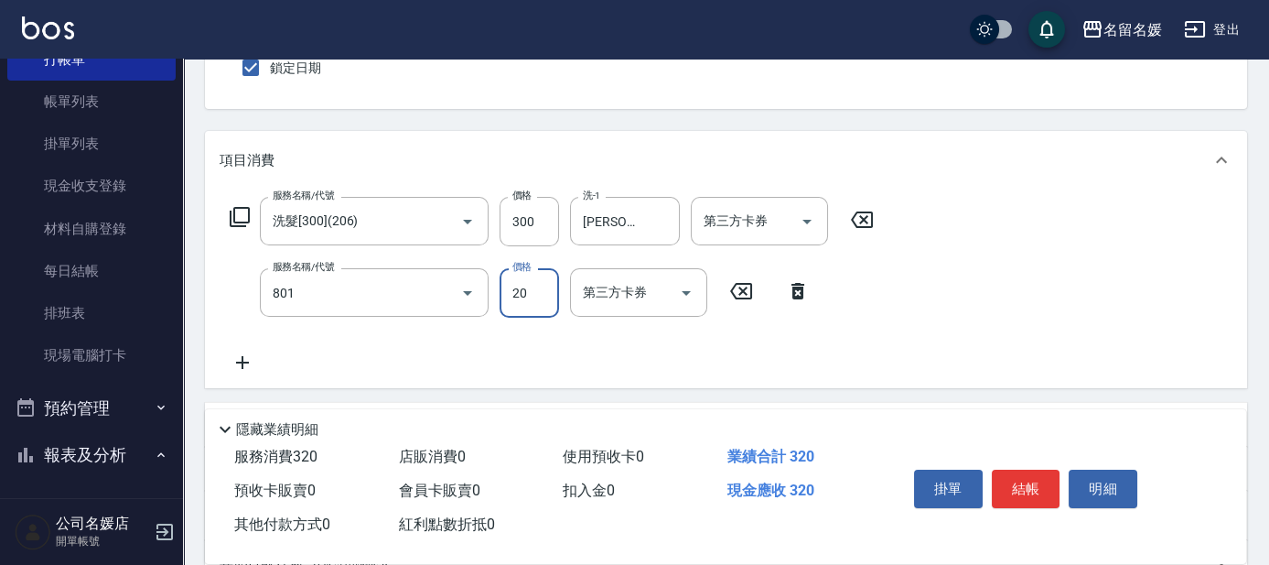
type input "潤絲(801)"
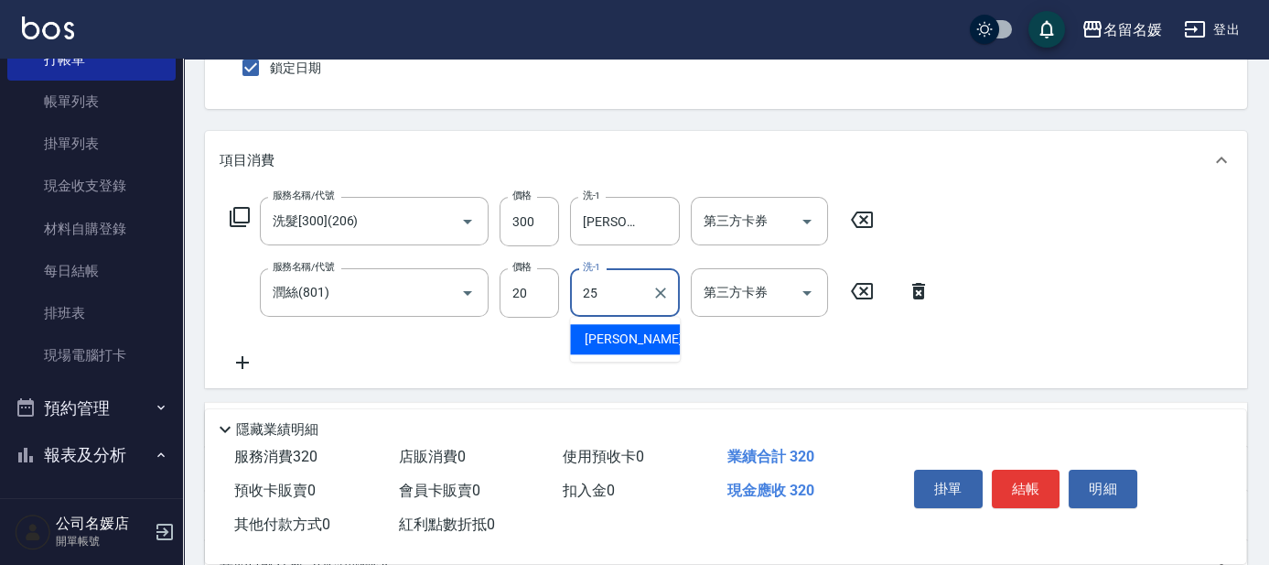
type input "楊瑋萱-25"
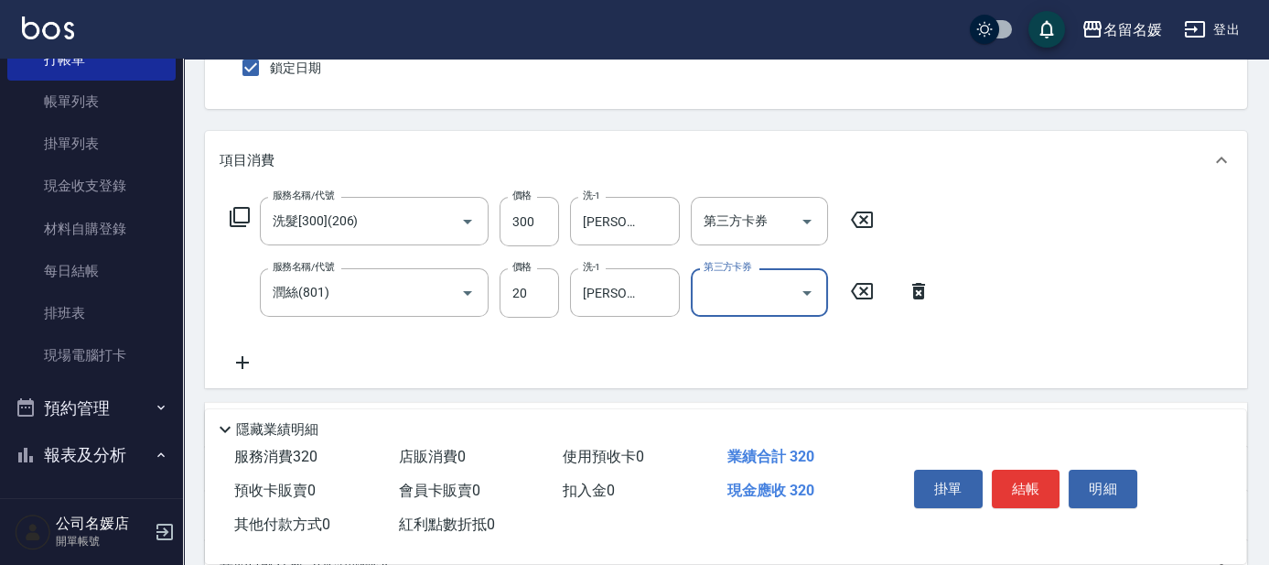
scroll to position [0, 0]
